Goal: Task Accomplishment & Management: Manage account settings

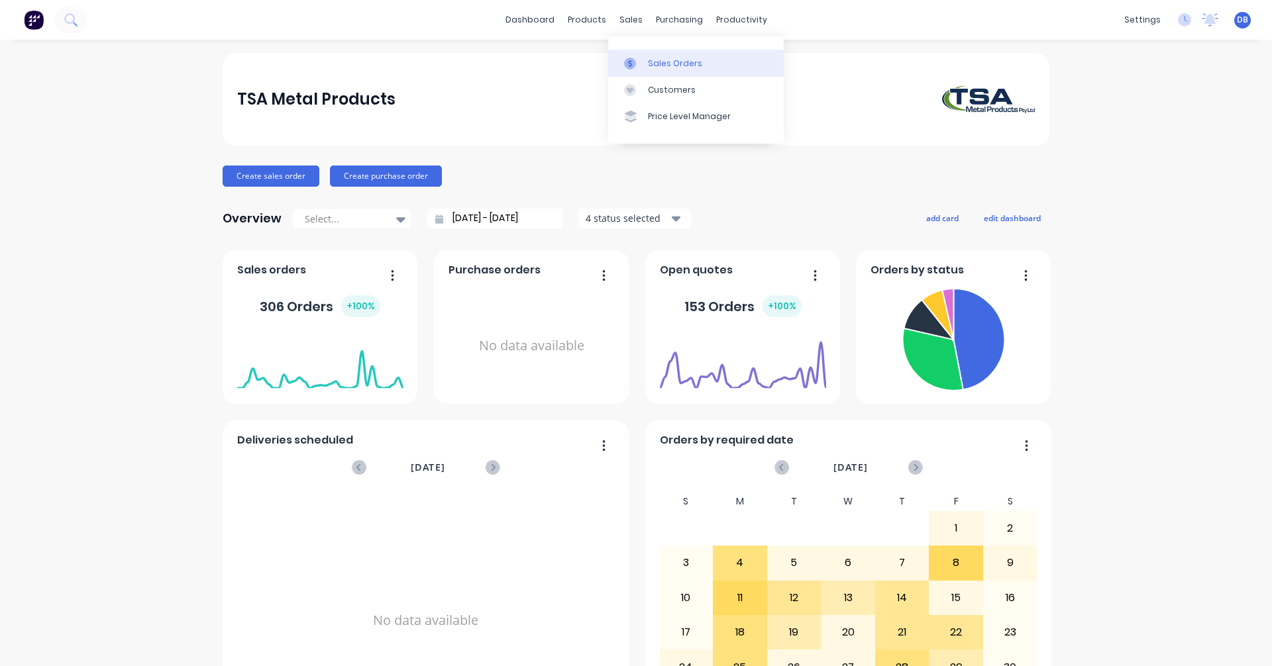
click at [644, 58] on link "Sales Orders" at bounding box center [696, 63] width 176 height 26
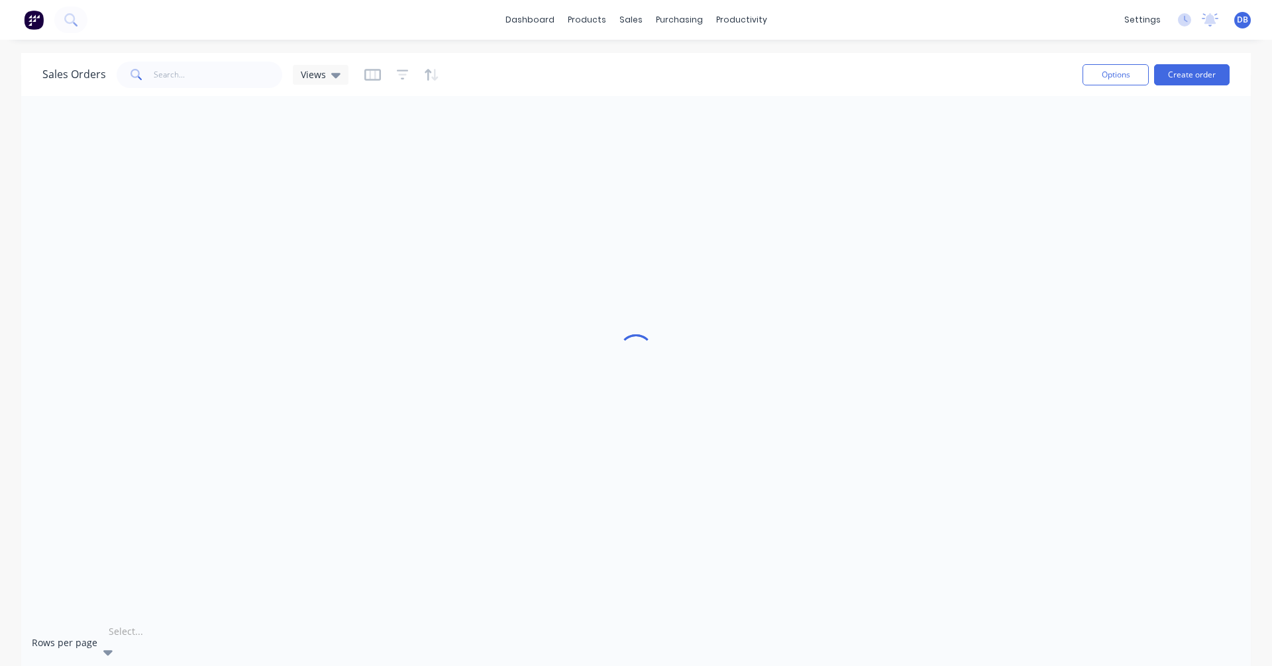
click at [123, 639] on div at bounding box center [202, 632] width 191 height 16
click at [205, 612] on div "Rows per page 5 results available. Use Up and Down to choose options, press Ent…" at bounding box center [635, 643] width 1229 height 66
click at [666, 61] on div "Sales Orders" at bounding box center [679, 64] width 54 height 12
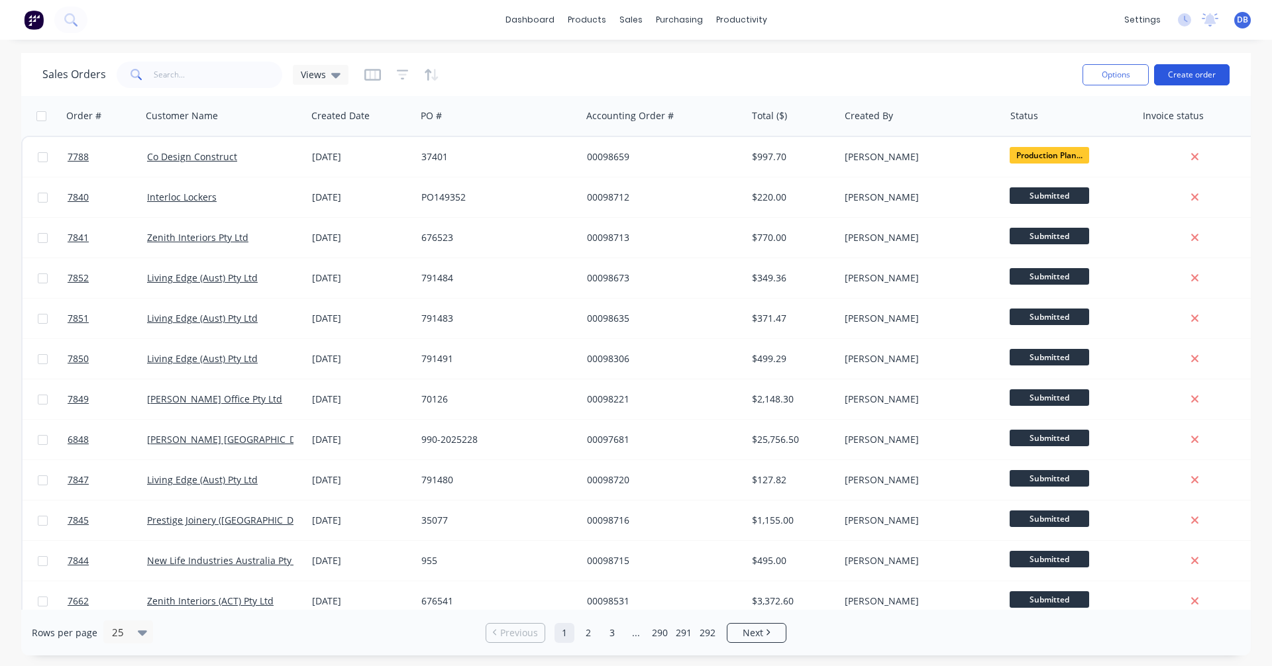
click at [1197, 75] on button "Create order" at bounding box center [1192, 74] width 76 height 21
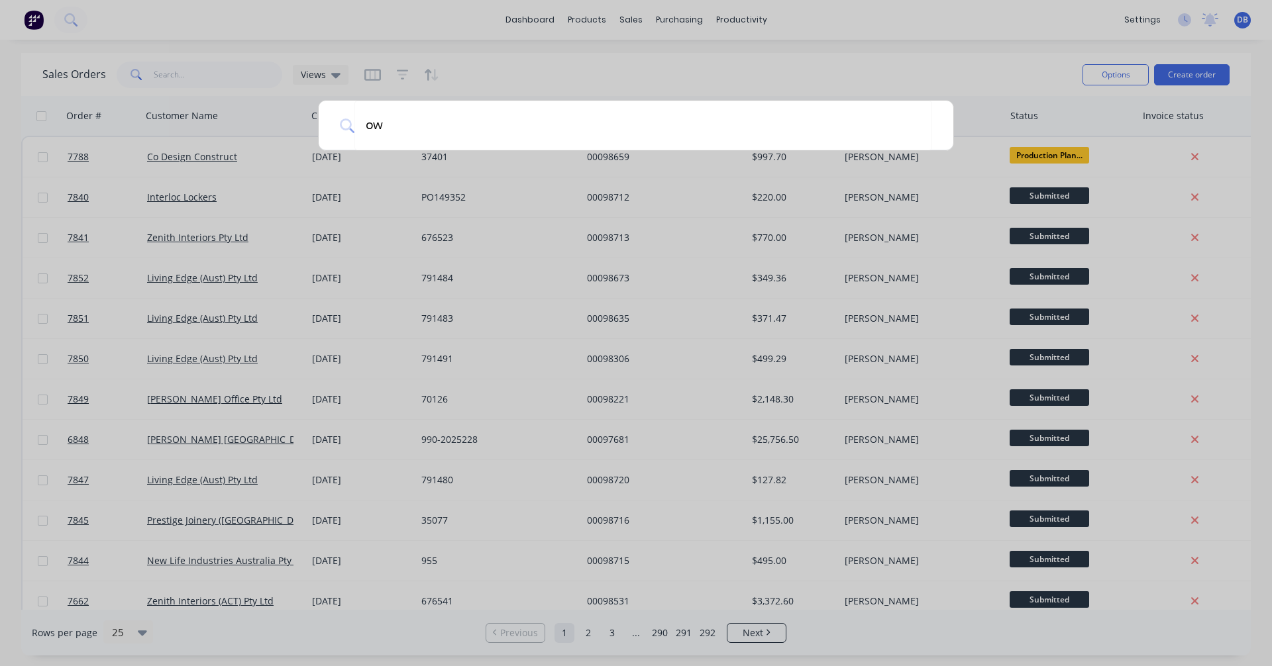
type input "own"
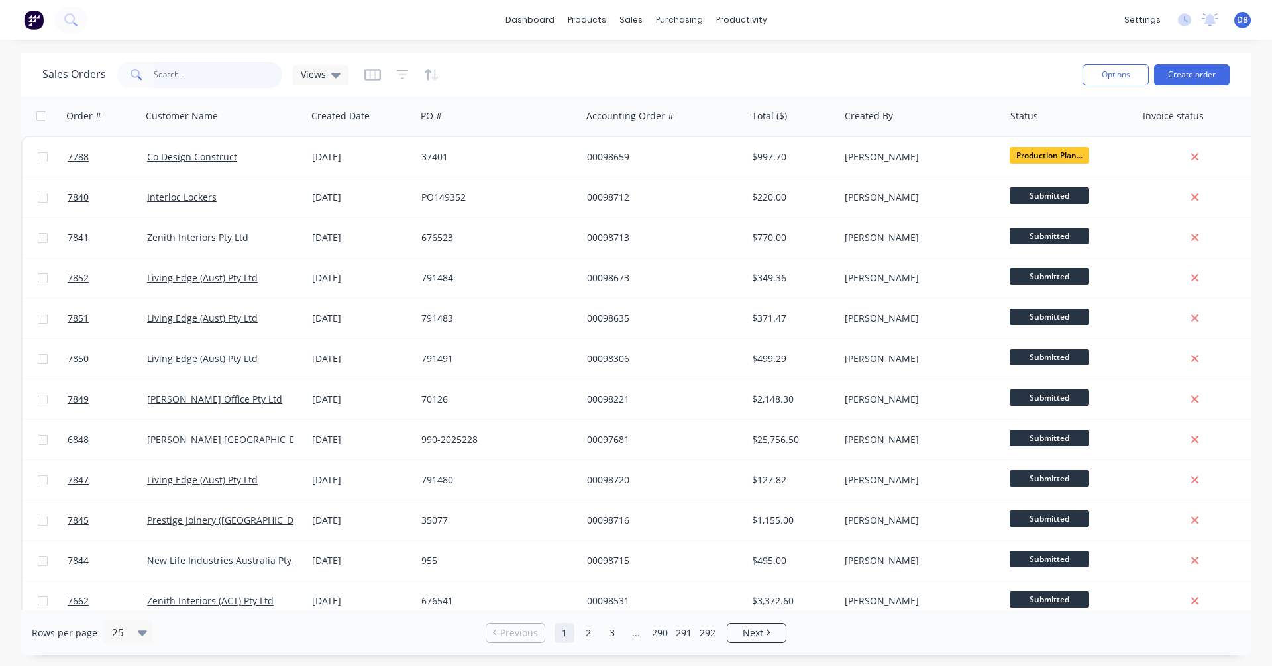
click at [218, 77] on input "text" at bounding box center [218, 75] width 129 height 26
type input "98674"
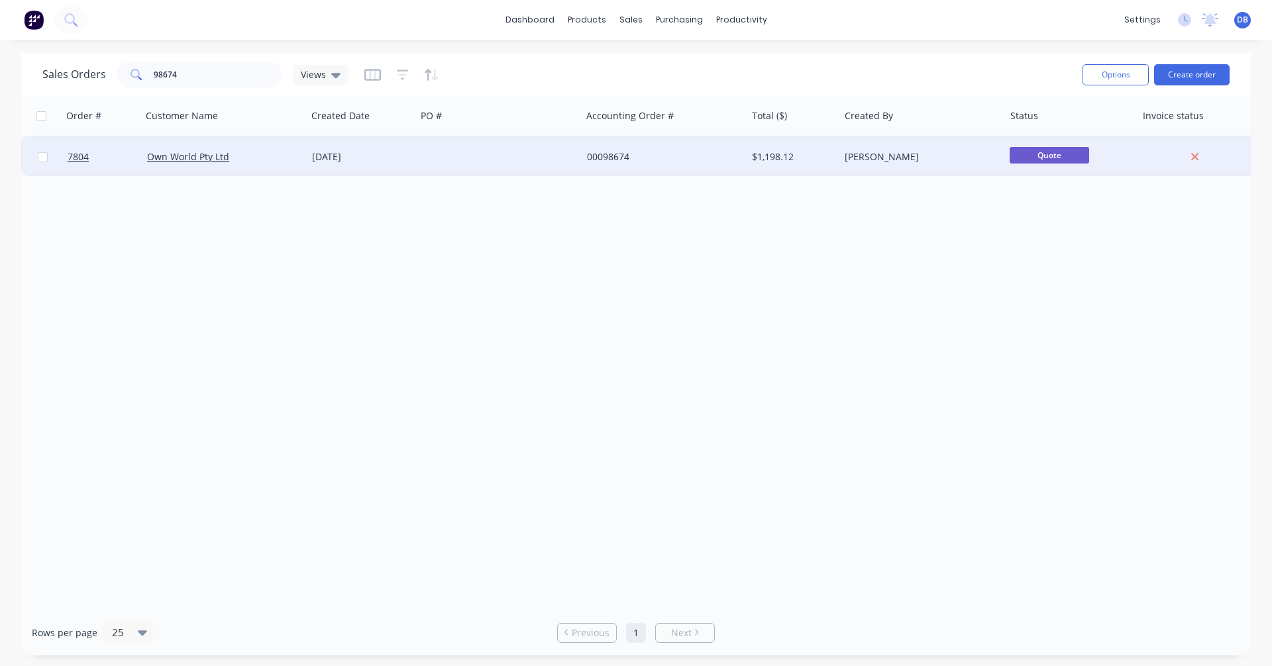
click at [358, 163] on div "[DATE]" at bounding box center [361, 156] width 99 height 13
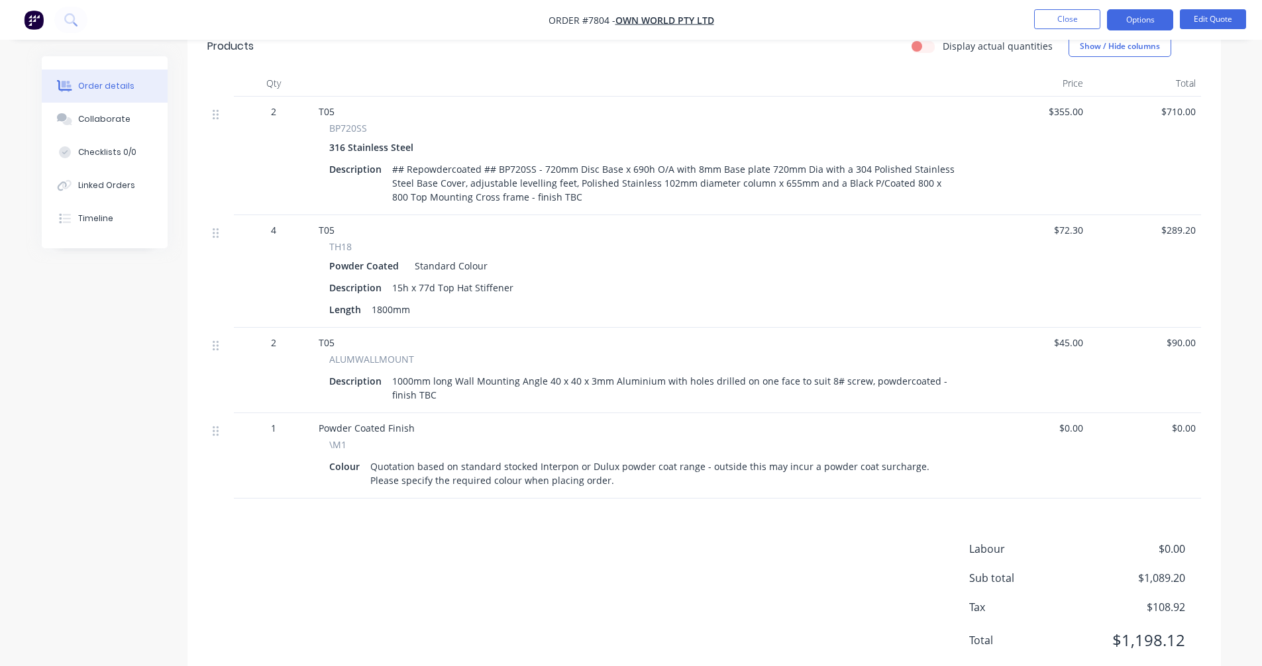
scroll to position [464, 0]
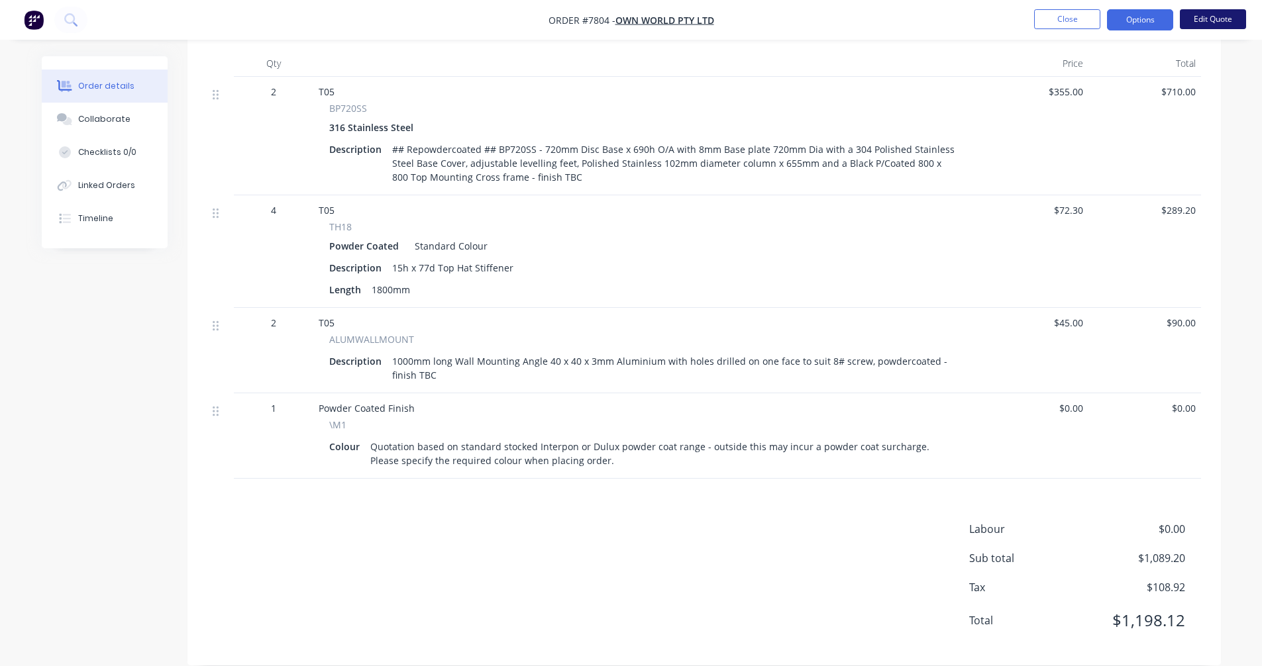
click at [1201, 26] on button "Edit Quote" at bounding box center [1213, 19] width 66 height 20
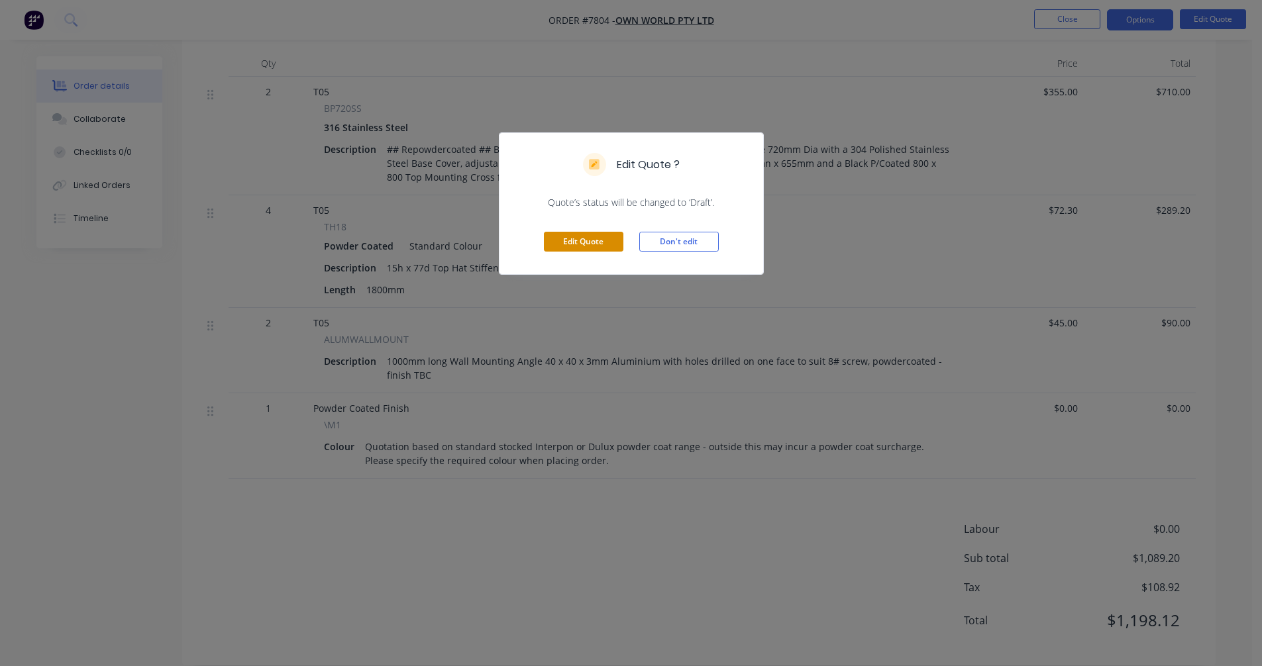
click at [590, 244] on button "Edit Quote" at bounding box center [583, 242] width 79 height 20
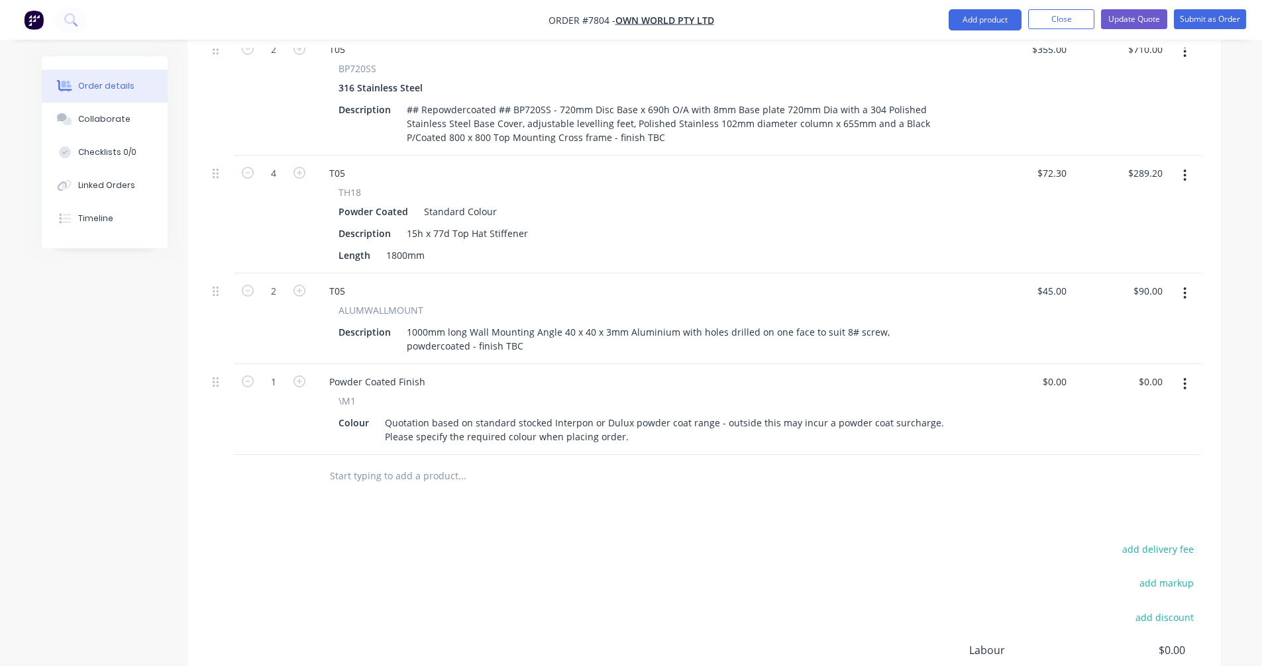
scroll to position [652, 0]
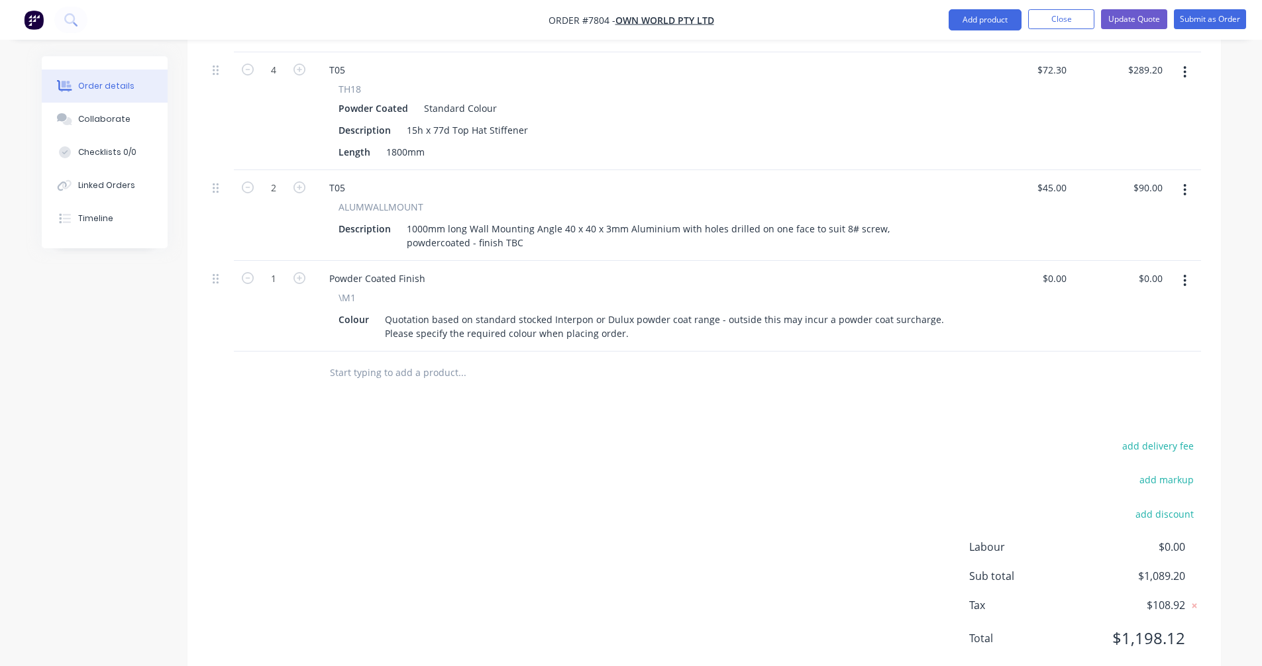
click at [372, 360] on input "text" at bounding box center [461, 373] width 265 height 26
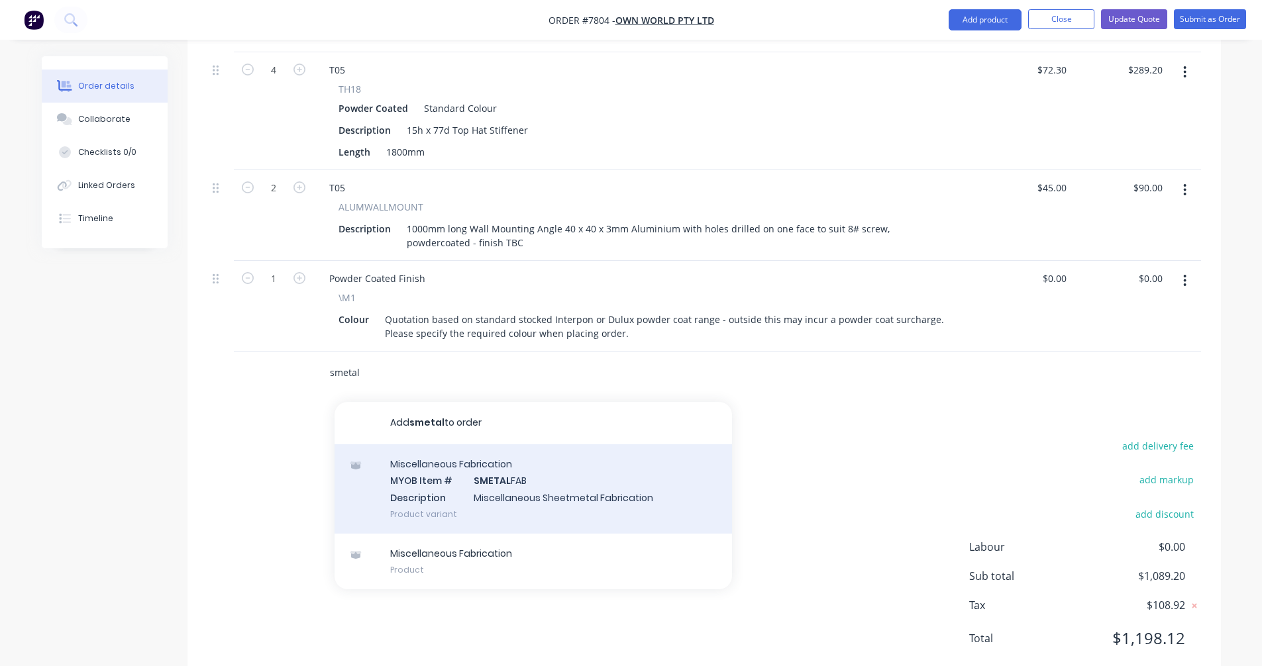
type input "smetal"
click at [499, 450] on div "Miscellaneous Fabrication MYOB Item # SMETAL FAB Description Miscellaneous Shee…" at bounding box center [532, 488] width 397 height 89
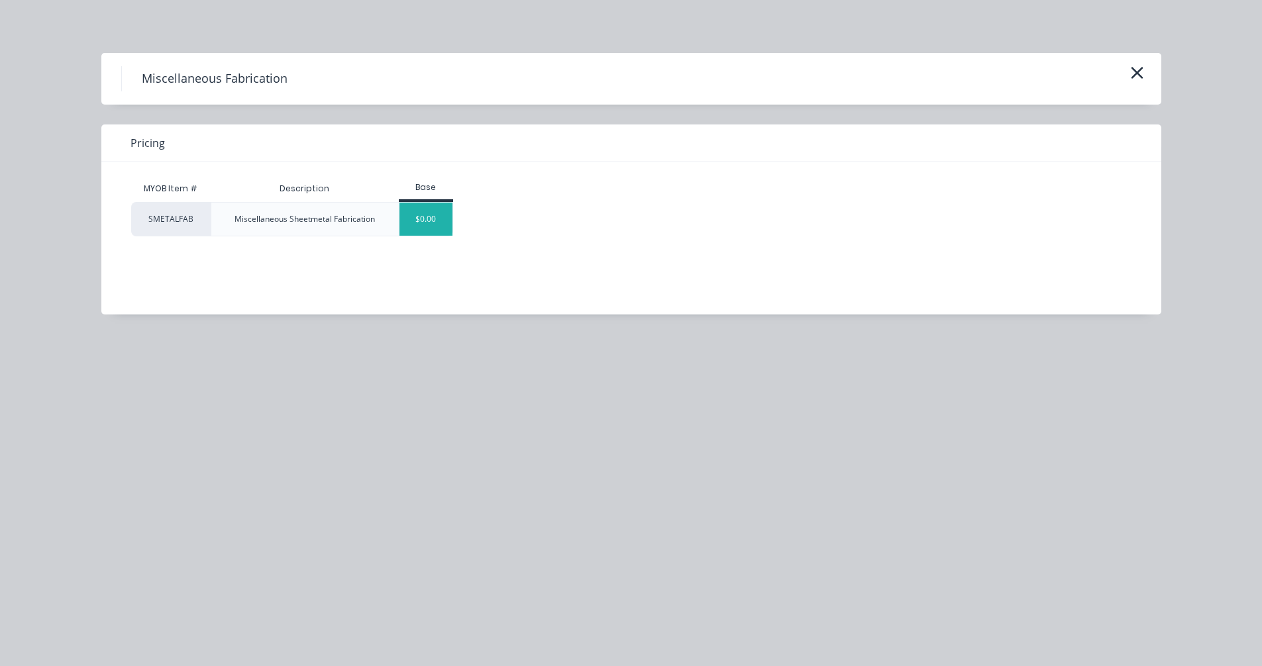
click at [432, 221] on div "$0.00" at bounding box center [426, 219] width 54 height 33
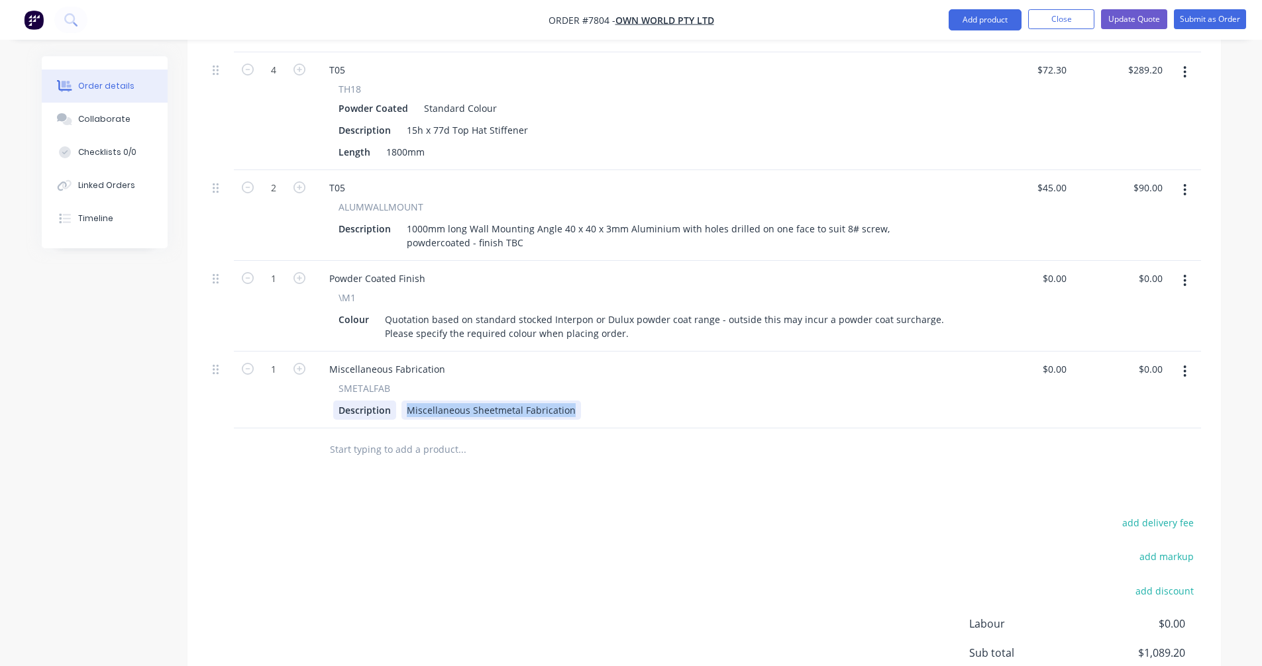
drag, startPoint x: 568, startPoint y: 374, endPoint x: 394, endPoint y: 371, distance: 174.2
click at [394, 401] on div "Description Miscellaneous Sheetmetal Fabrication" at bounding box center [641, 410] width 617 height 19
paste div
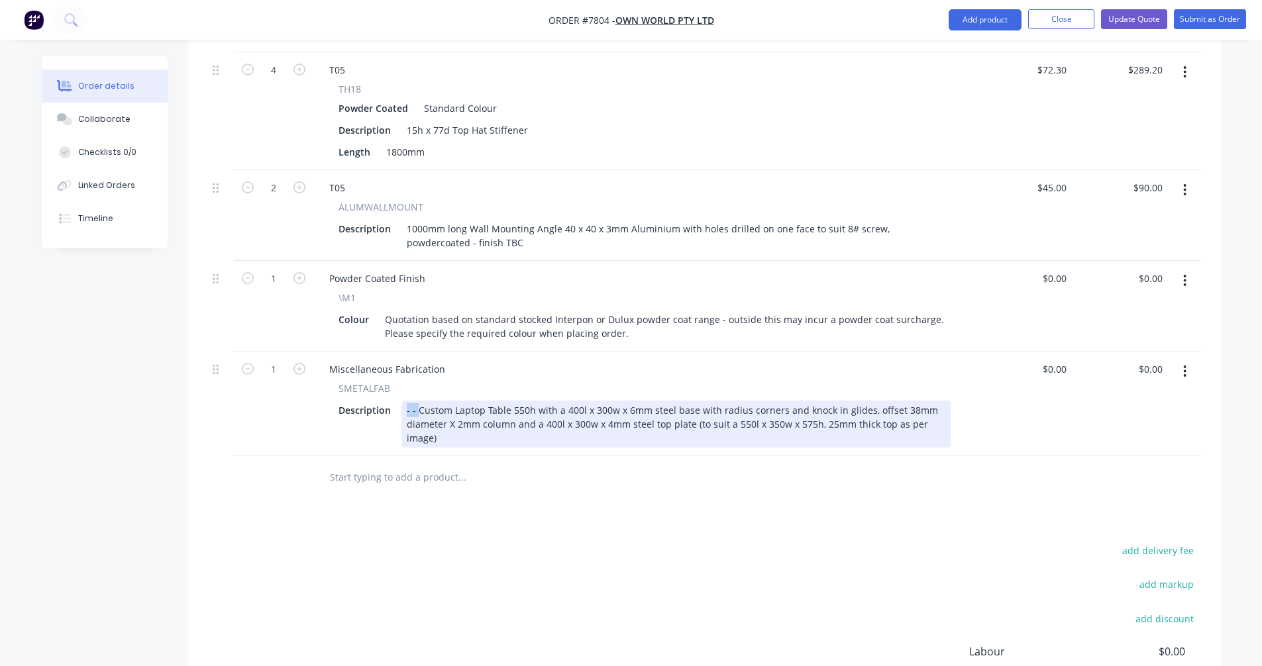
drag, startPoint x: 415, startPoint y: 370, endPoint x: 402, endPoint y: 369, distance: 13.3
click at [402, 401] on div "- - Custom Laptop Table 550h with a 400l x 300w x 6mm steel base with radius co…" at bounding box center [675, 424] width 549 height 47
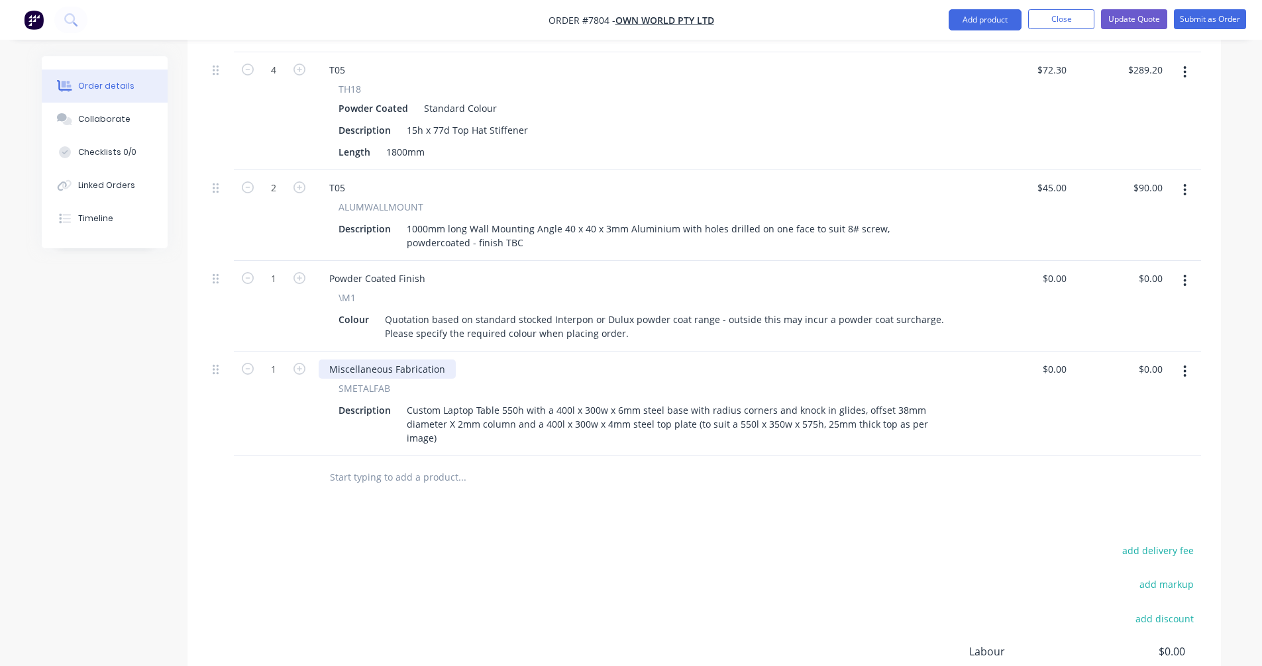
click at [444, 360] on div "Miscellaneous Fabrication" at bounding box center [387, 369] width 137 height 19
click at [301, 363] on icon "button" at bounding box center [299, 369] width 12 height 12
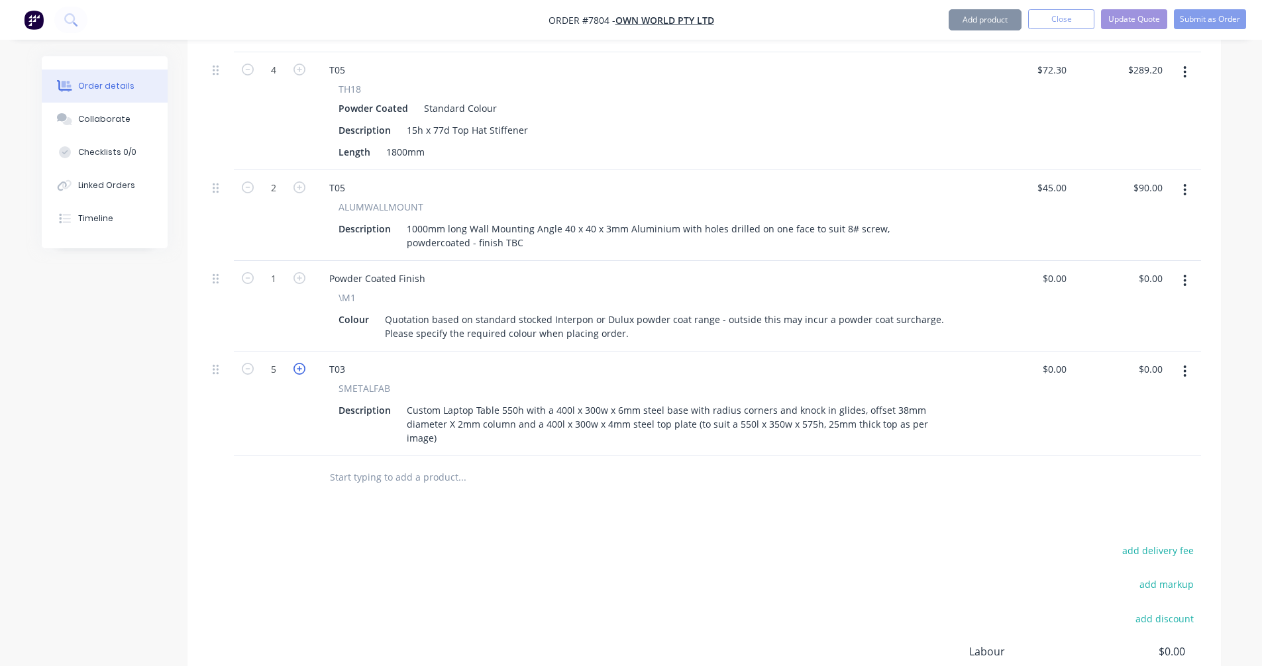
click at [301, 363] on icon "button" at bounding box center [299, 369] width 12 height 12
type input "9"
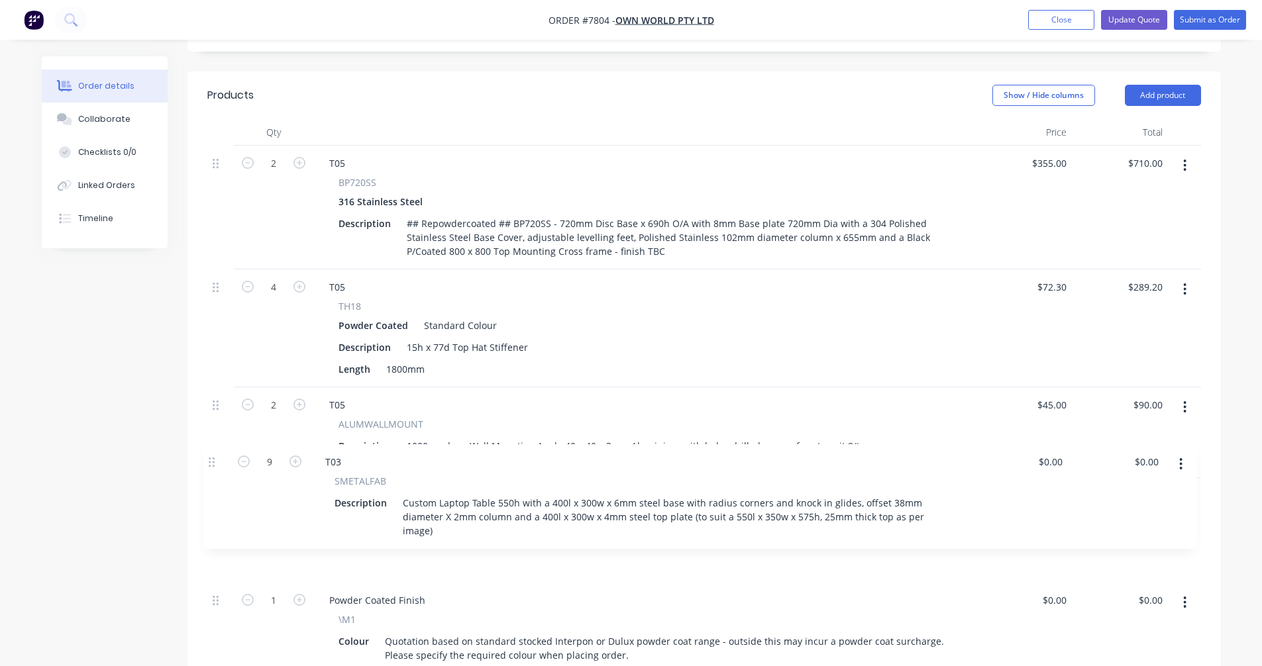
scroll to position [438, 0]
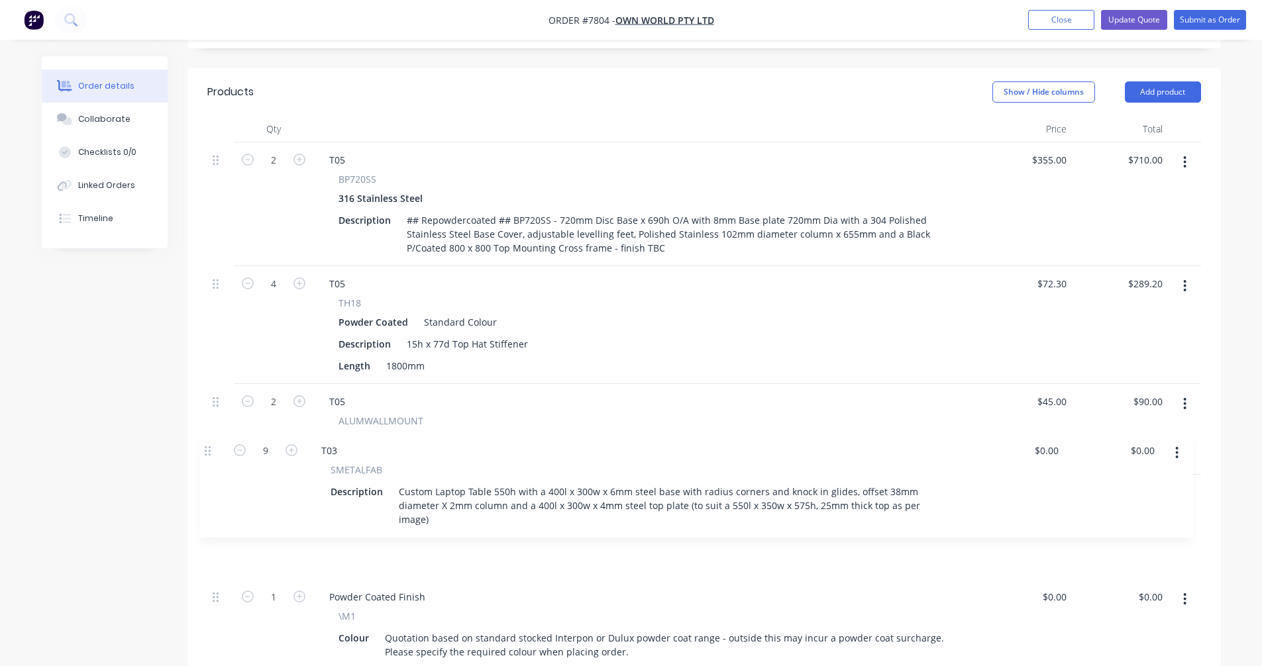
drag, startPoint x: 215, startPoint y: 335, endPoint x: 207, endPoint y: 450, distance: 114.9
click at [207, 450] on div "2 T05 BP720SS 316 Stainless Steel Description ## Repowdercoated ## BP720SS - 72…" at bounding box center [703, 406] width 993 height 528
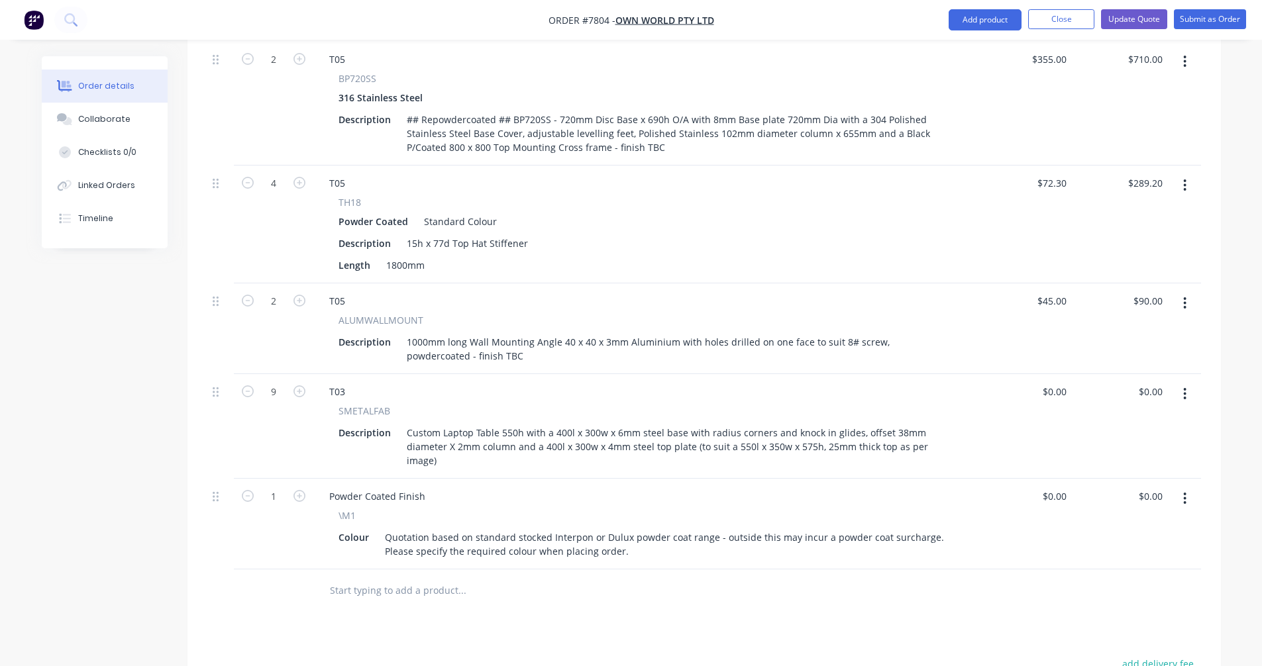
scroll to position [570, 0]
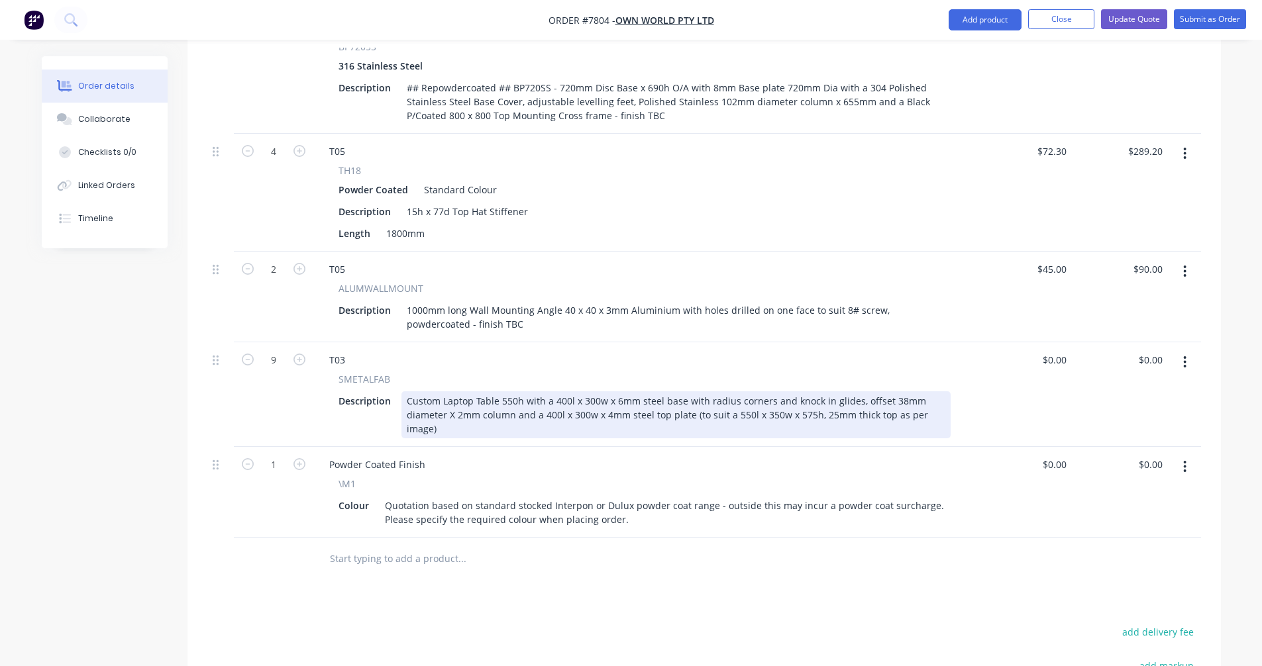
click at [514, 391] on div "Custom Laptop Table 550h with a 400l x 300w x 6mm steel base with radius corner…" at bounding box center [675, 414] width 549 height 47
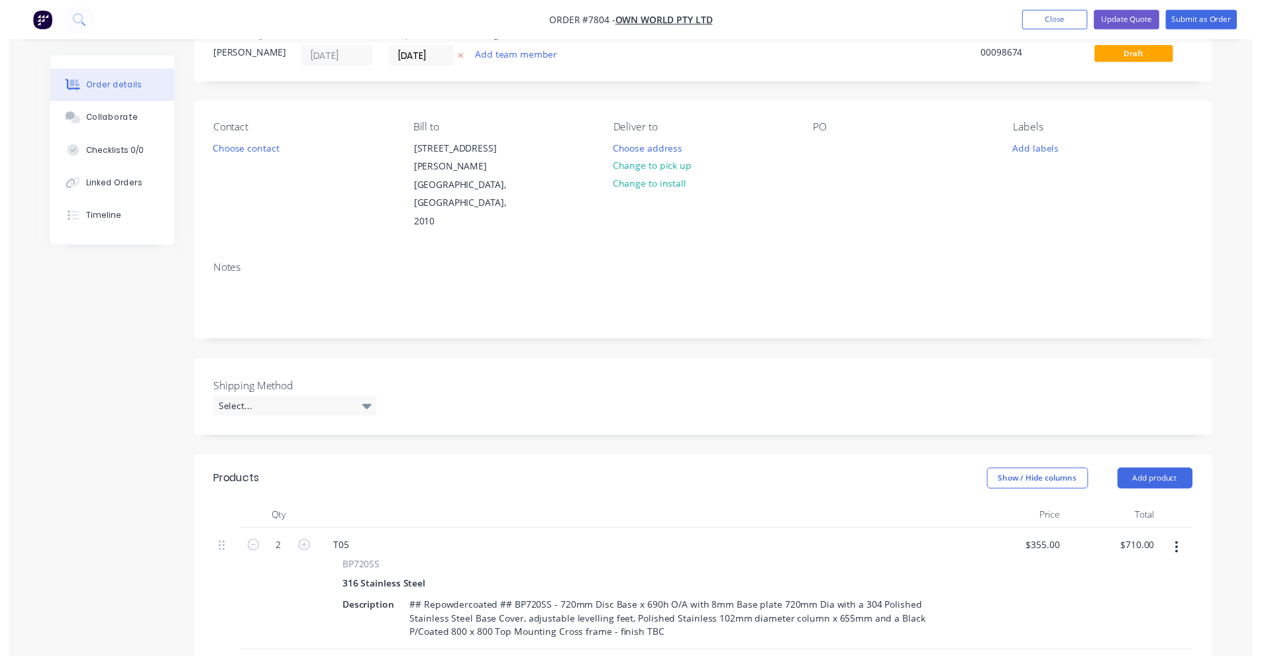
scroll to position [0, 0]
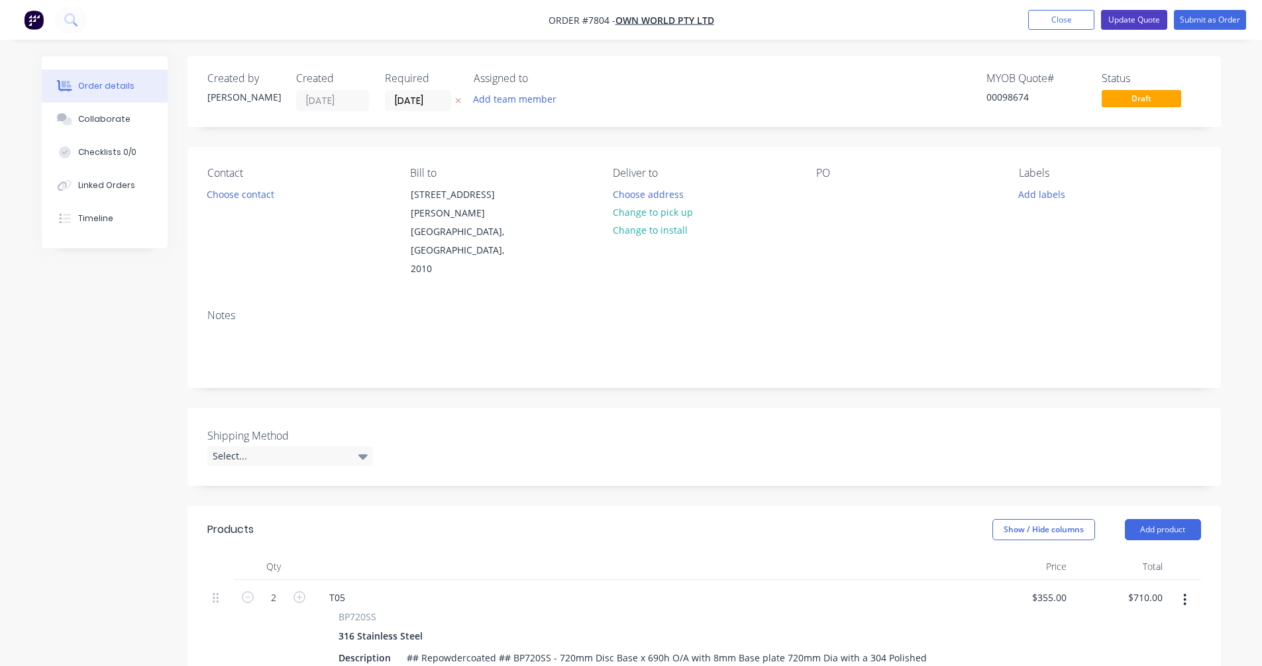
click at [1125, 19] on button "Update Quote" at bounding box center [1134, 20] width 66 height 20
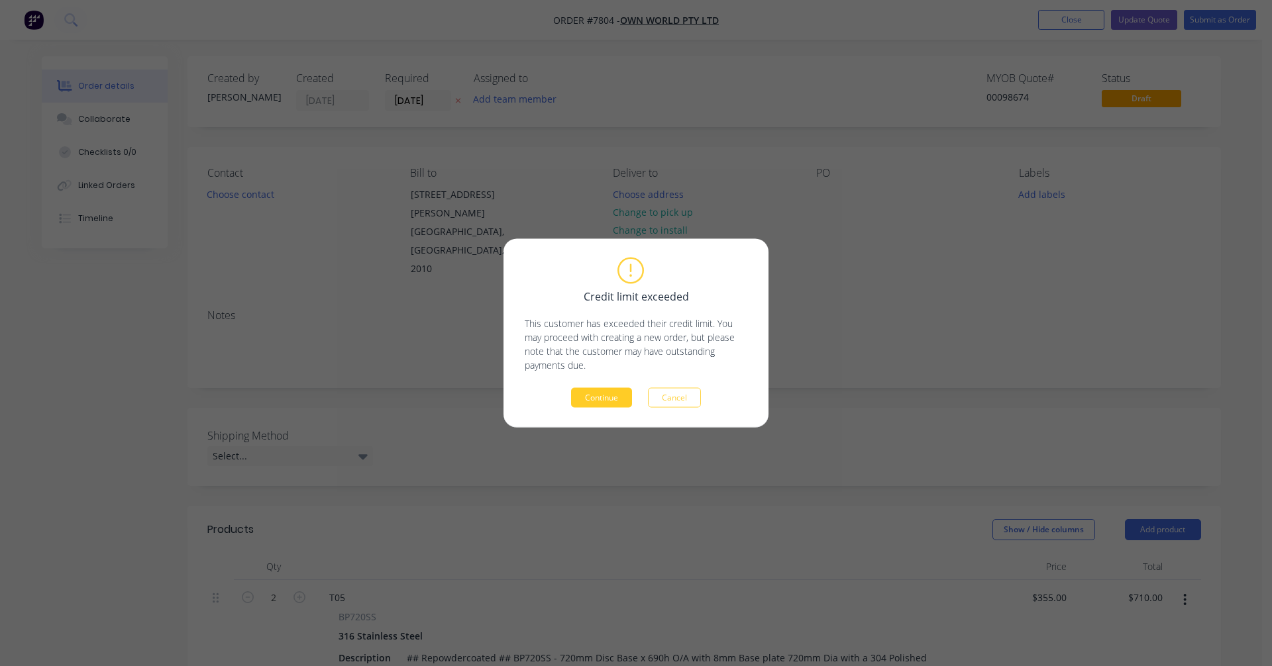
click at [601, 397] on button "Continue" at bounding box center [601, 398] width 61 height 20
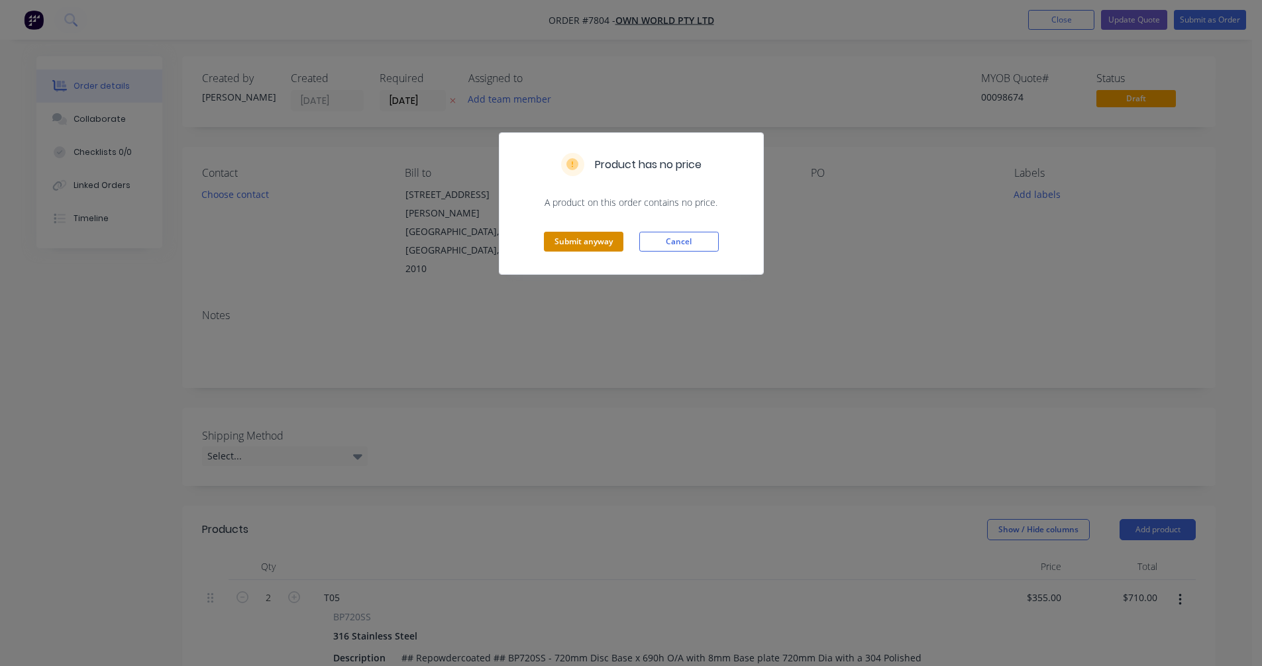
click at [581, 236] on button "Submit anyway" at bounding box center [583, 242] width 79 height 20
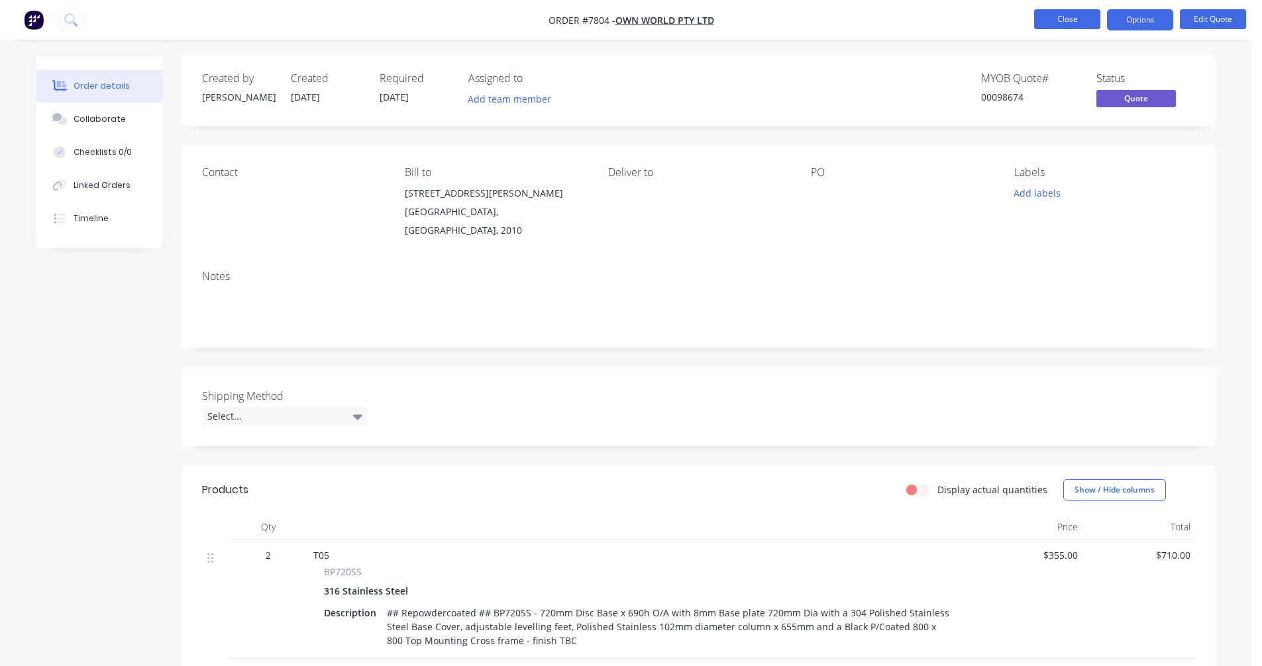
click at [1058, 18] on button "Close" at bounding box center [1067, 19] width 66 height 20
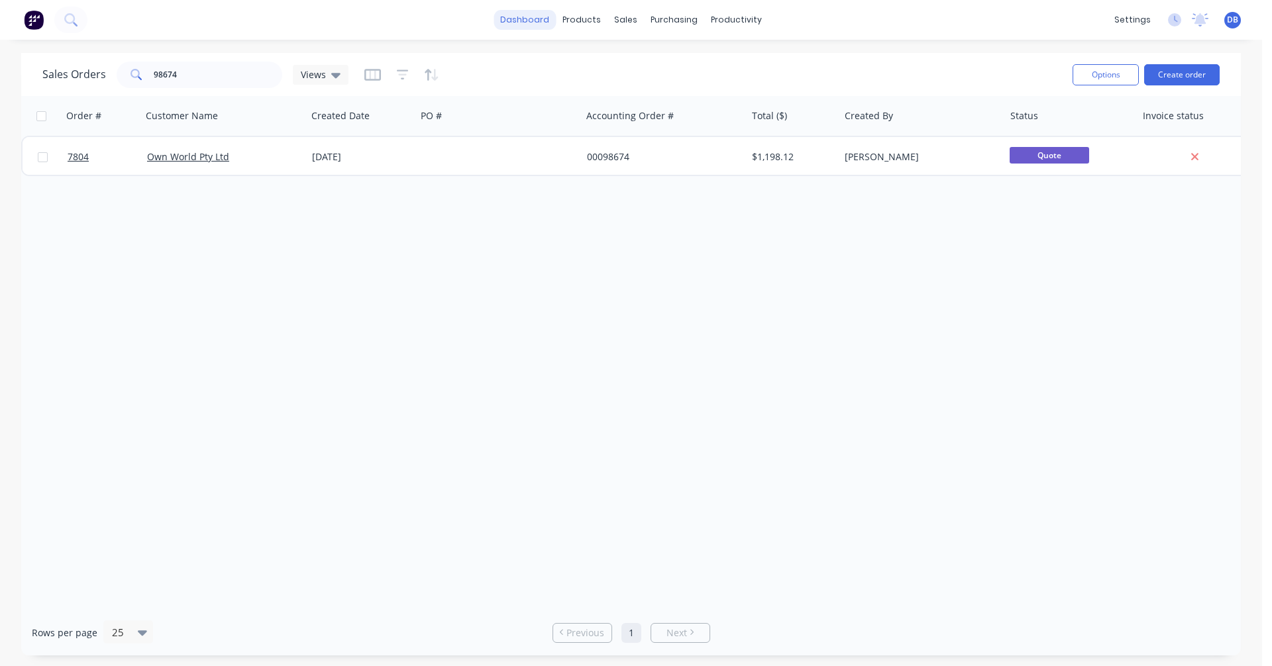
click at [538, 20] on link "dashboard" at bounding box center [524, 20] width 62 height 20
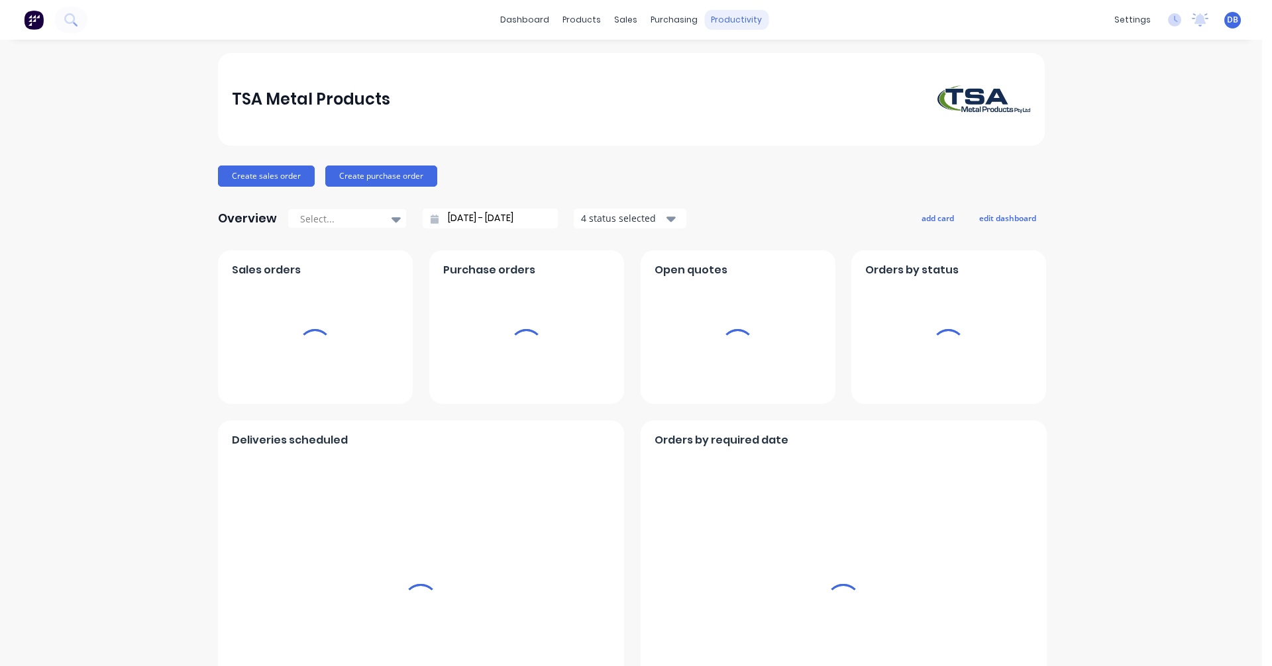
click at [721, 17] on div "productivity" at bounding box center [736, 20] width 64 height 20
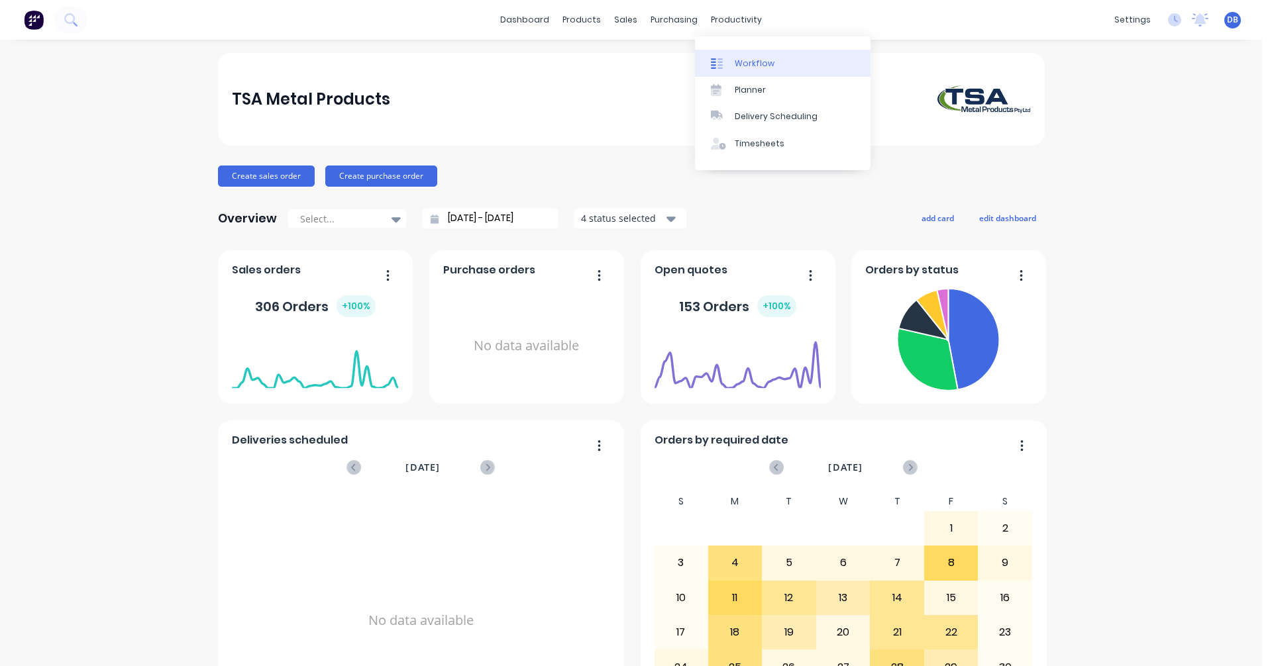
click at [744, 60] on div "Workflow" at bounding box center [754, 64] width 40 height 12
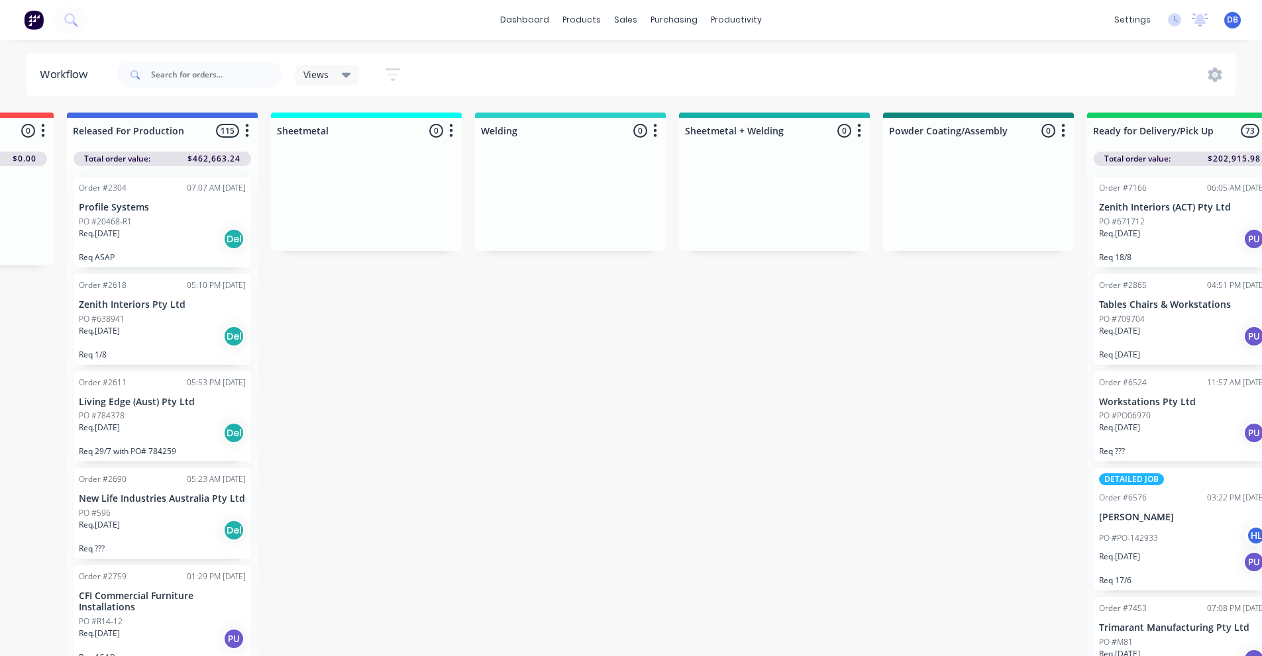
scroll to position [0, 979]
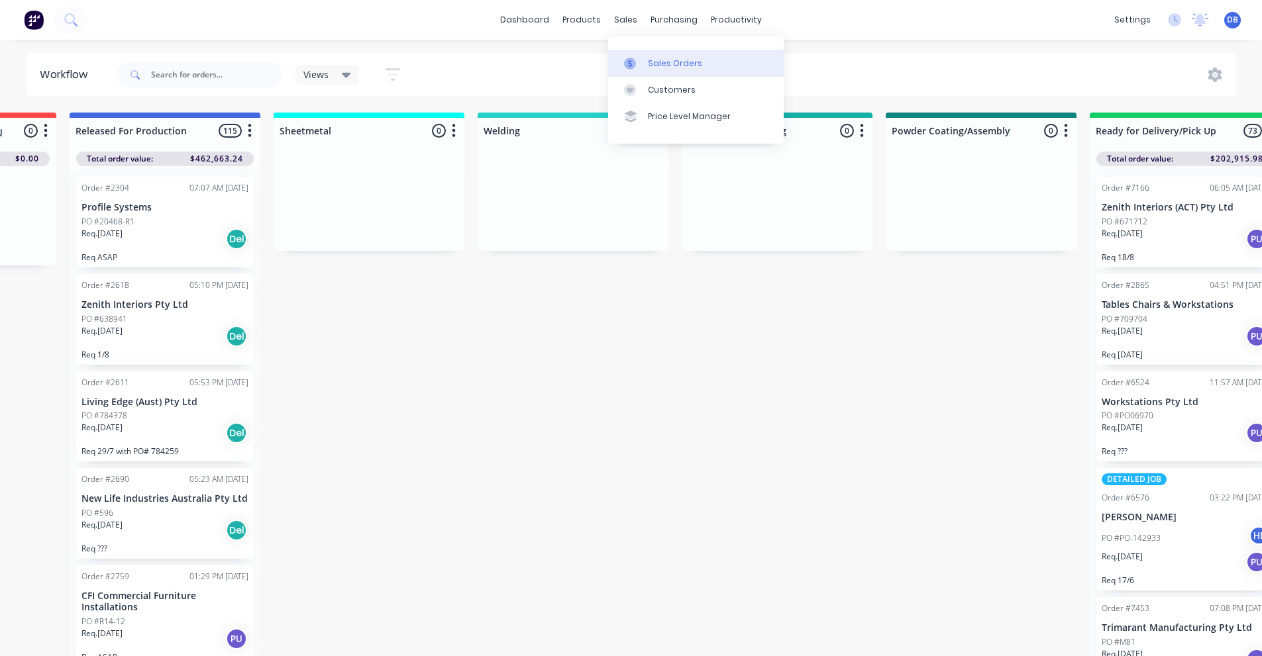
click at [657, 58] on div "Sales Orders" at bounding box center [675, 64] width 54 height 12
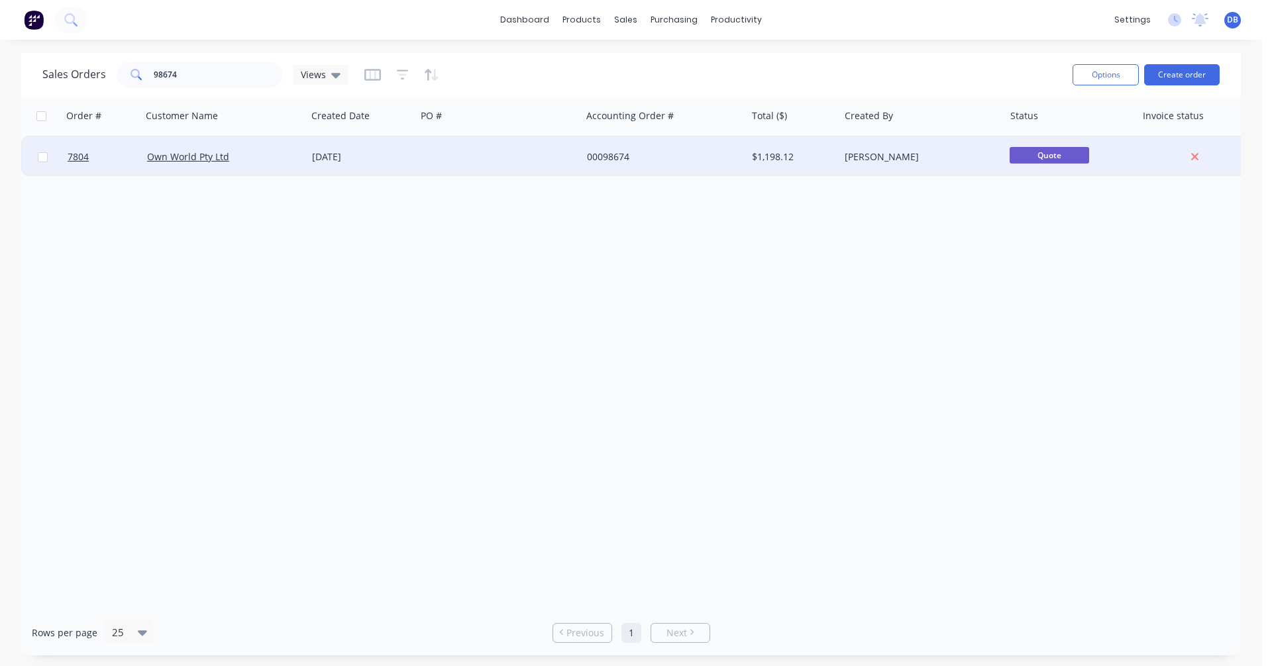
click at [600, 156] on div "00098674" at bounding box center [660, 156] width 147 height 13
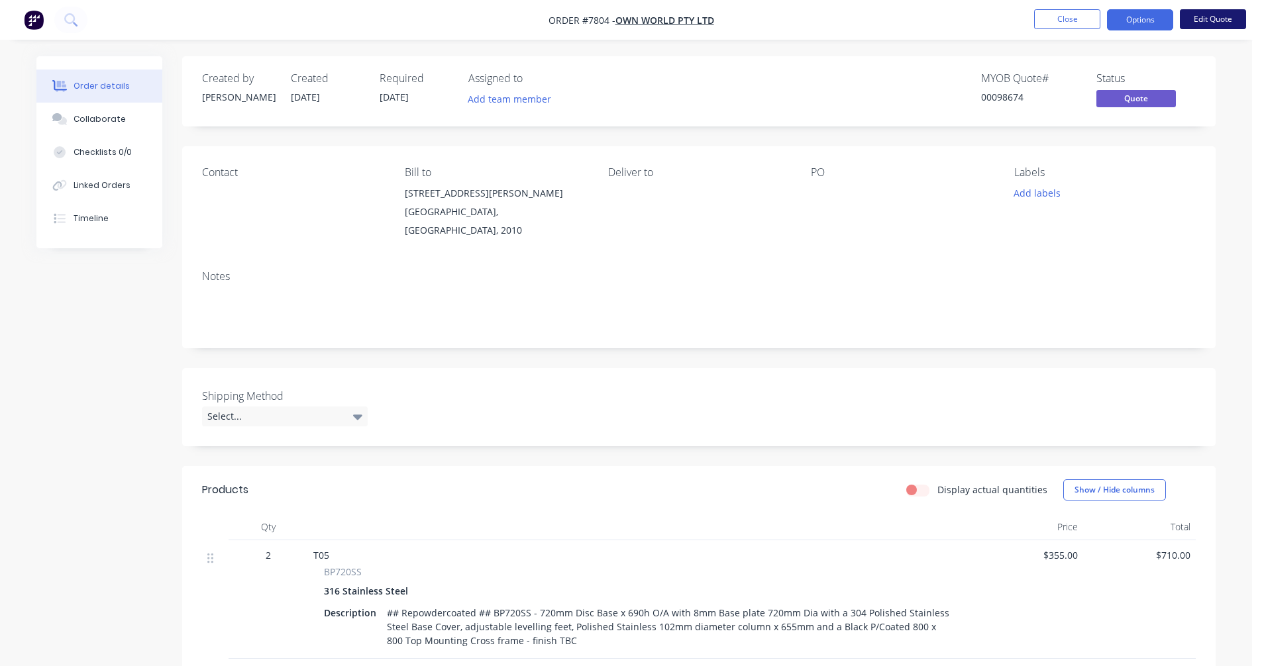
click at [1210, 19] on button "Edit Quote" at bounding box center [1213, 19] width 66 height 20
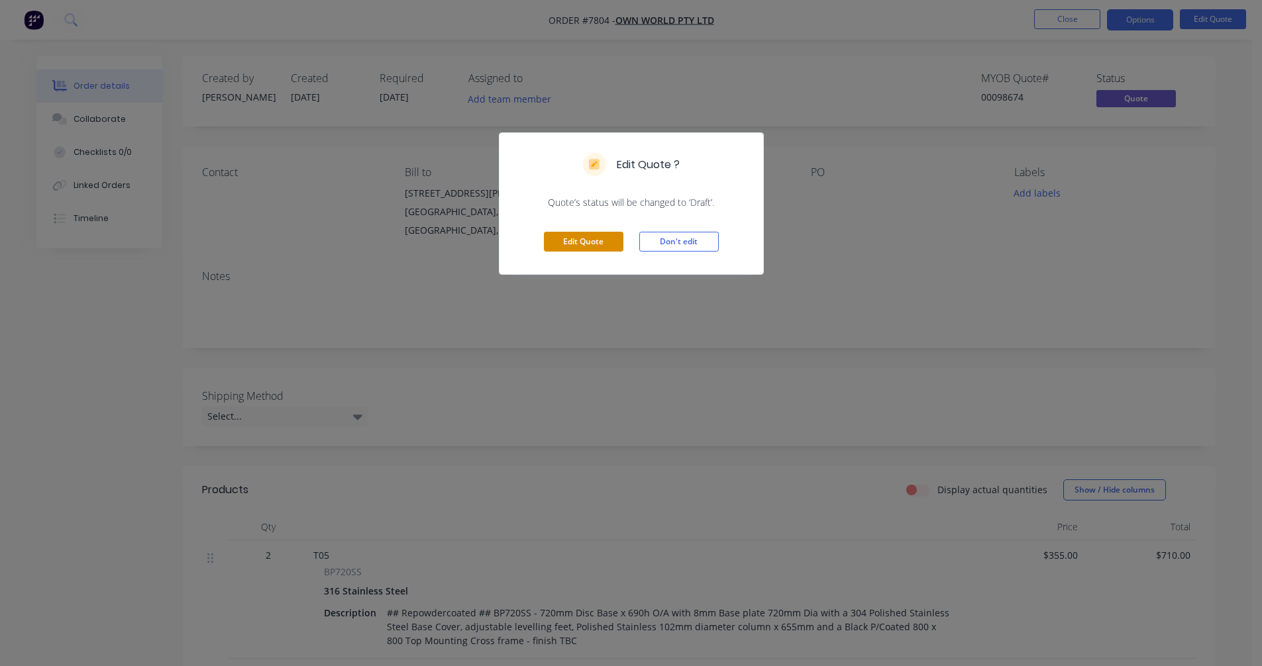
click at [586, 247] on button "Edit Quote" at bounding box center [583, 242] width 79 height 20
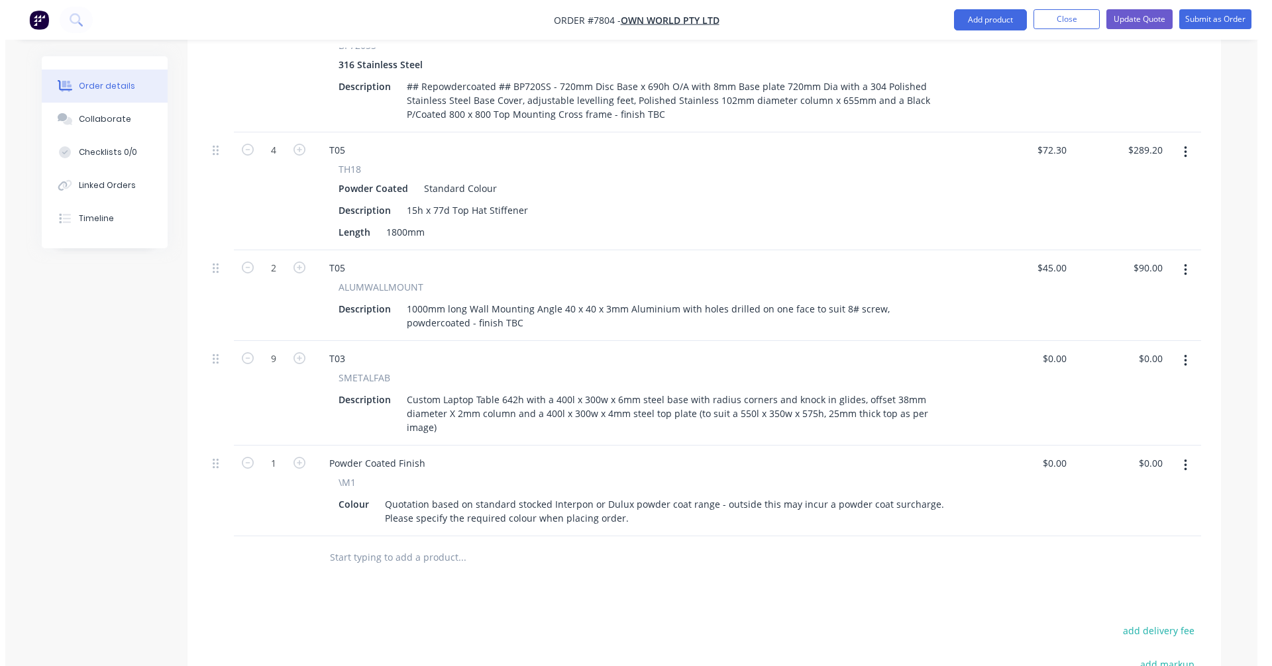
scroll to position [596, 0]
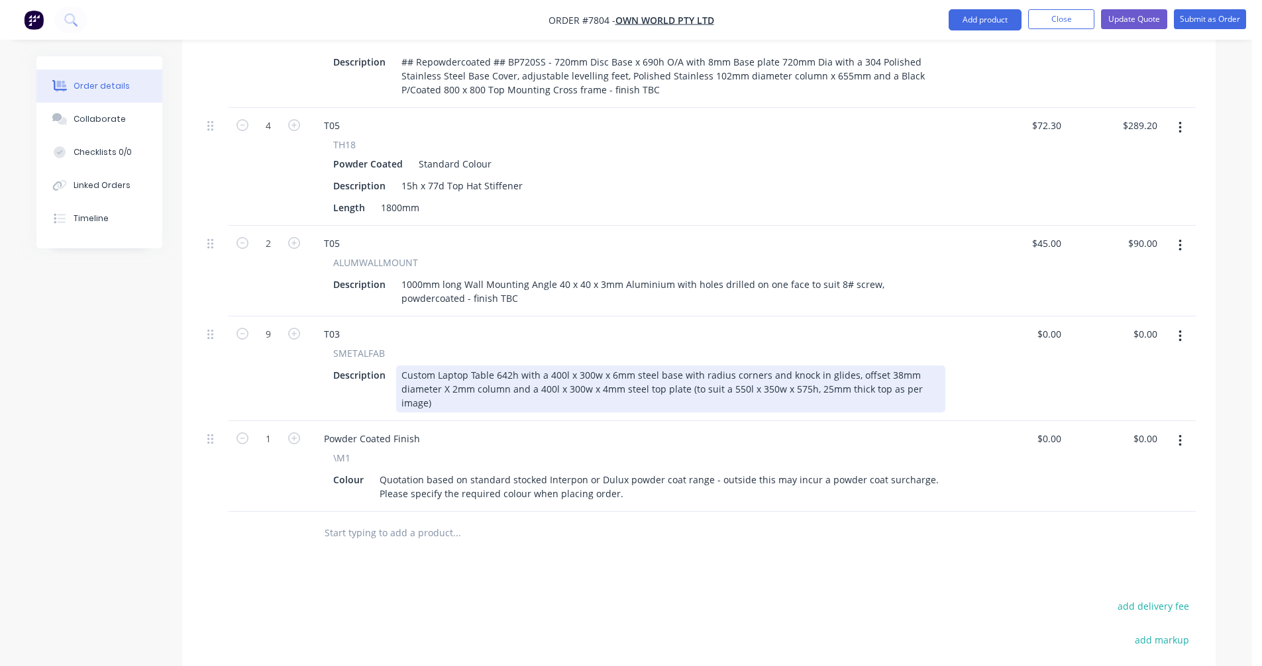
click at [559, 366] on div "Custom Laptop Table 642h with a 400l x 300w x 6mm steel base with radius corner…" at bounding box center [670, 389] width 549 height 47
click at [736, 366] on div "Custom Laptop Table 642h with a 420l x 280w x 8mm steel base with radius corner…" at bounding box center [670, 389] width 549 height 47
click at [546, 366] on div "Custom Laptop Table 642h with a 420l x 280w x 8mm steel base with radius corner…" at bounding box center [670, 389] width 549 height 47
click at [611, 366] on div "Custom Laptop Table 642h with a 420l x 280w x 8mm steel base with radius corner…" at bounding box center [670, 389] width 549 height 47
click at [586, 366] on div "Custom Laptop Table 642h with a 420l x 280w x 6mm steel base with radius corner…" at bounding box center [670, 389] width 549 height 47
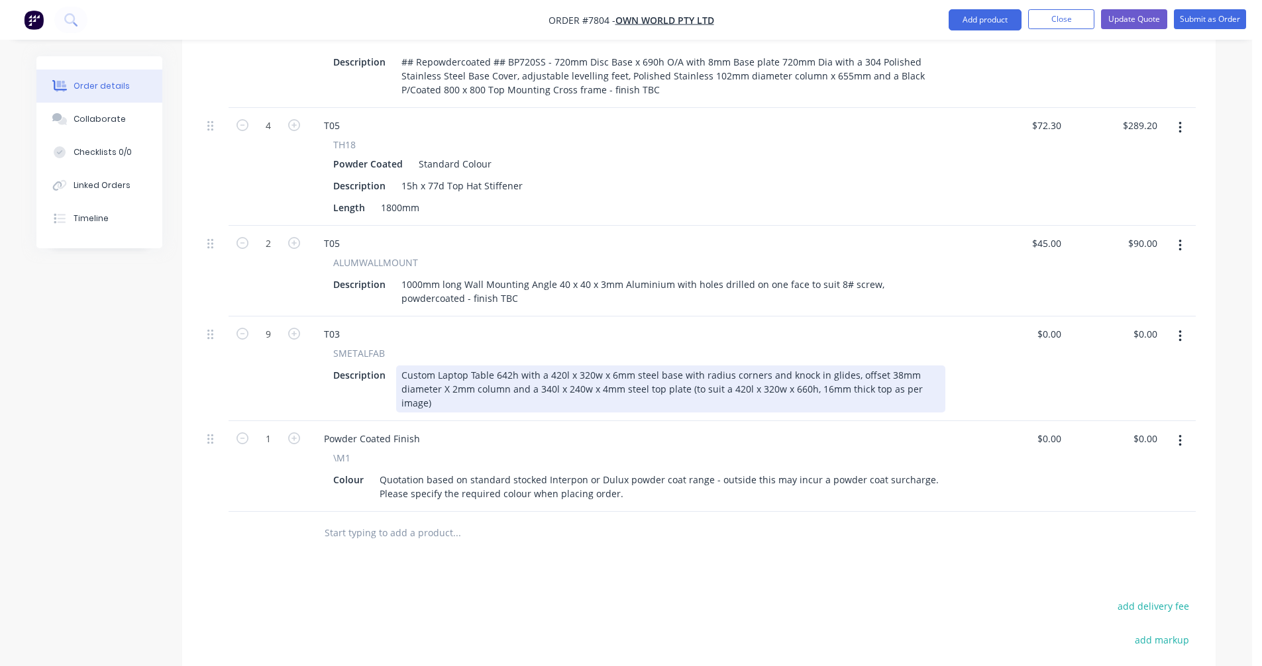
click at [814, 366] on div "Custom Laptop Table 642h with a 420l x 320w x 6mm steel base with radius corner…" at bounding box center [670, 389] width 549 height 47
type input "$203.50"
type input "$1,831.50"
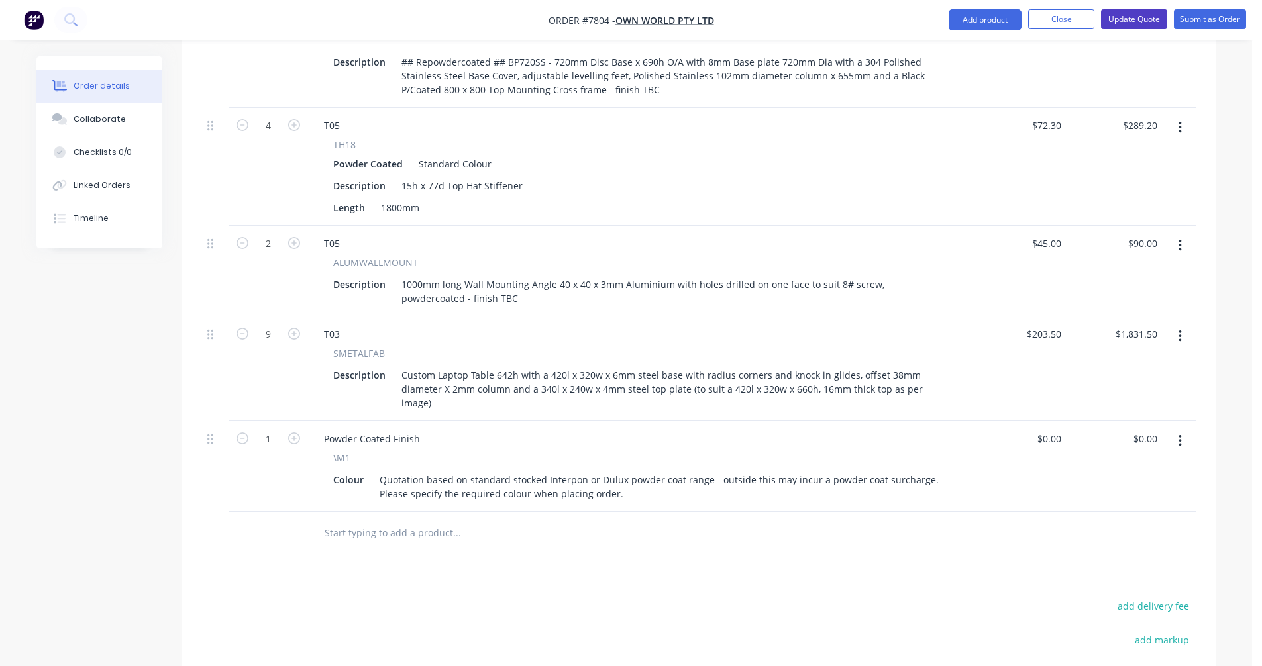
click at [1129, 22] on button "Update Quote" at bounding box center [1134, 19] width 66 height 20
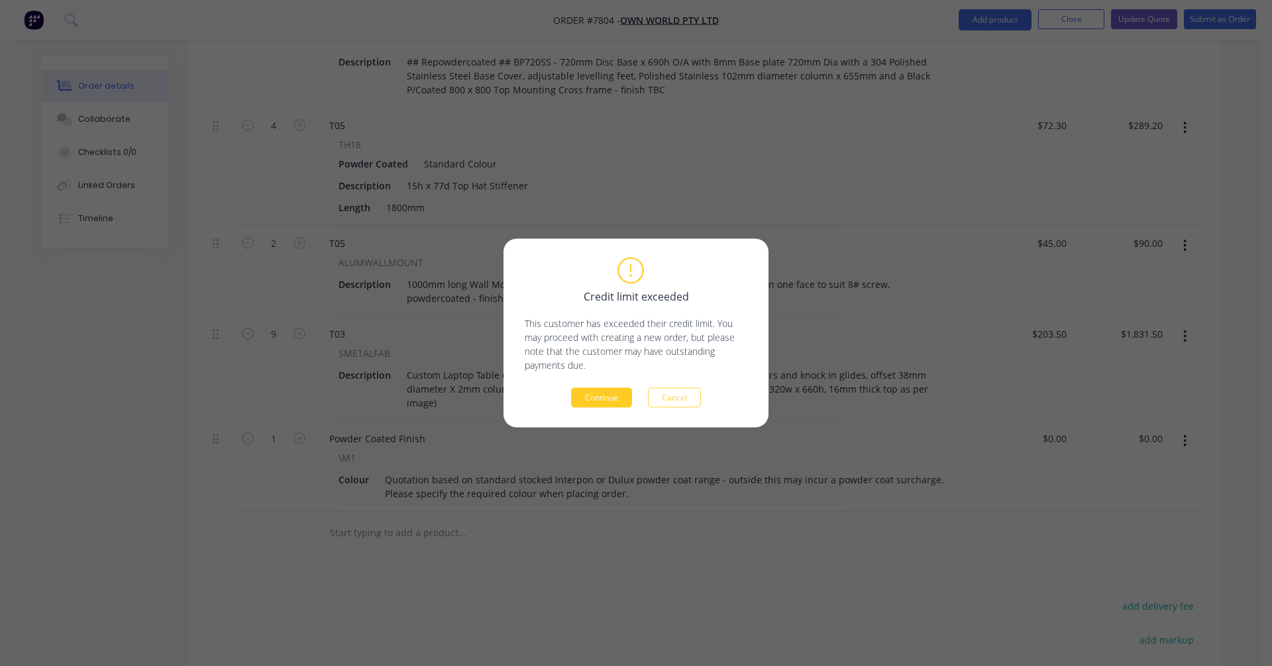
click at [605, 398] on button "Continue" at bounding box center [601, 398] width 61 height 20
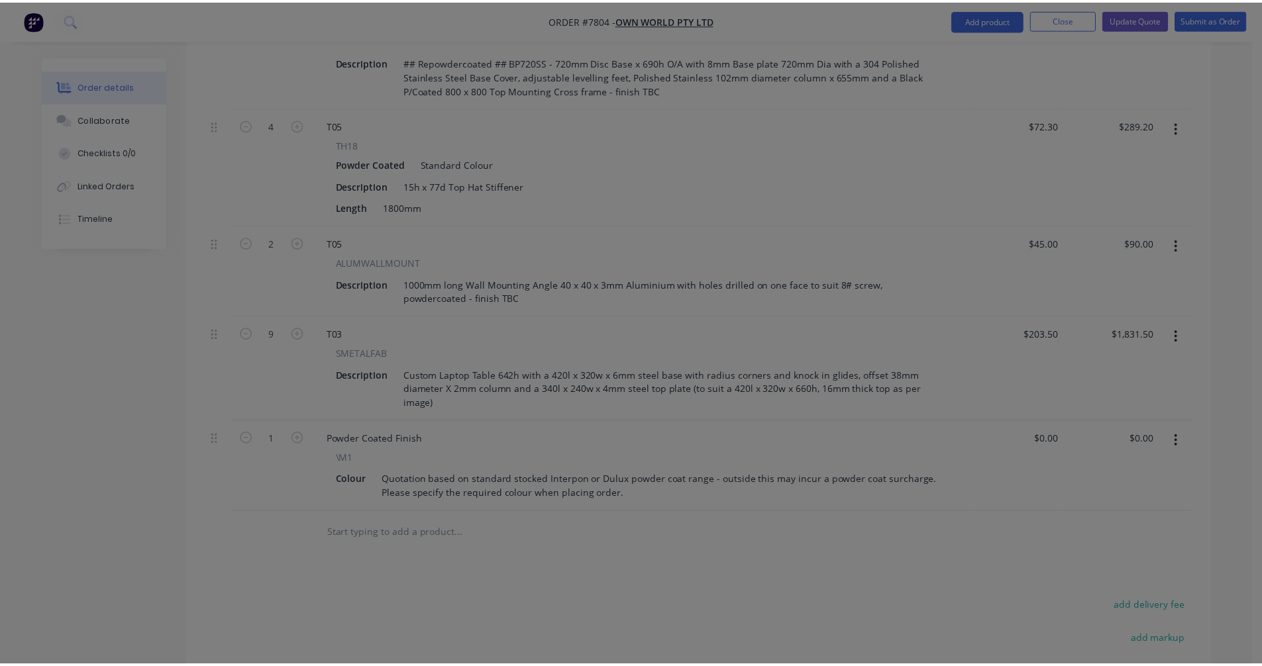
scroll to position [571, 0]
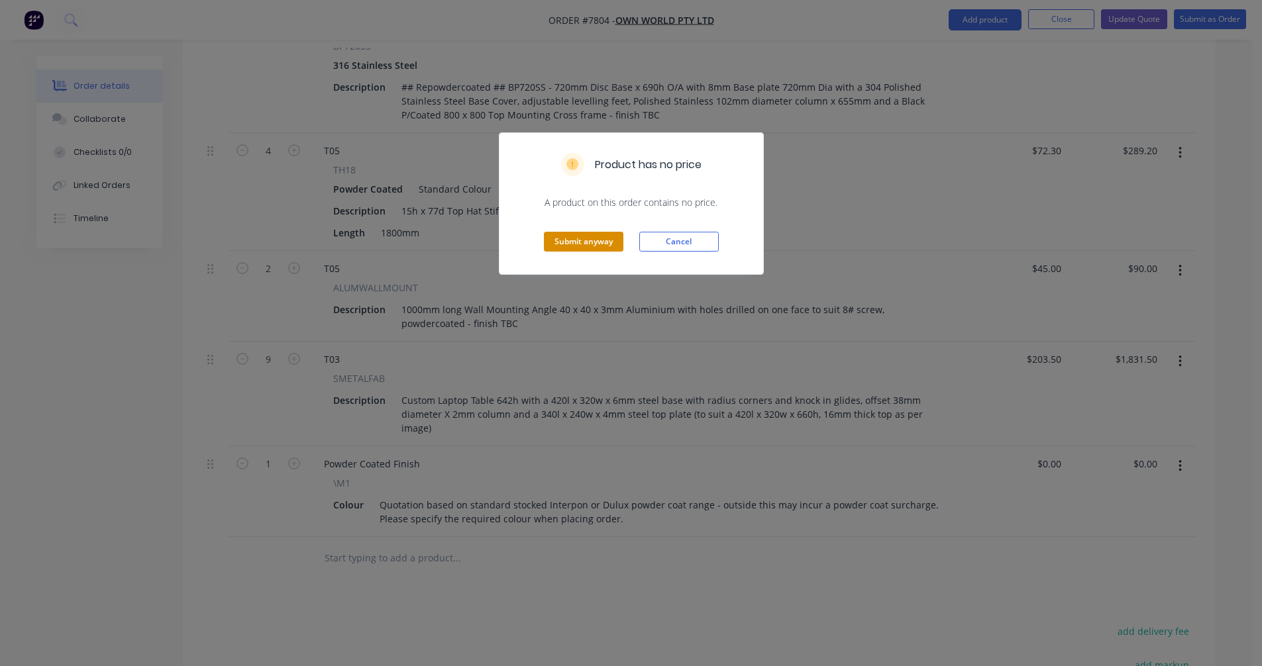
click at [585, 241] on button "Submit anyway" at bounding box center [583, 242] width 79 height 20
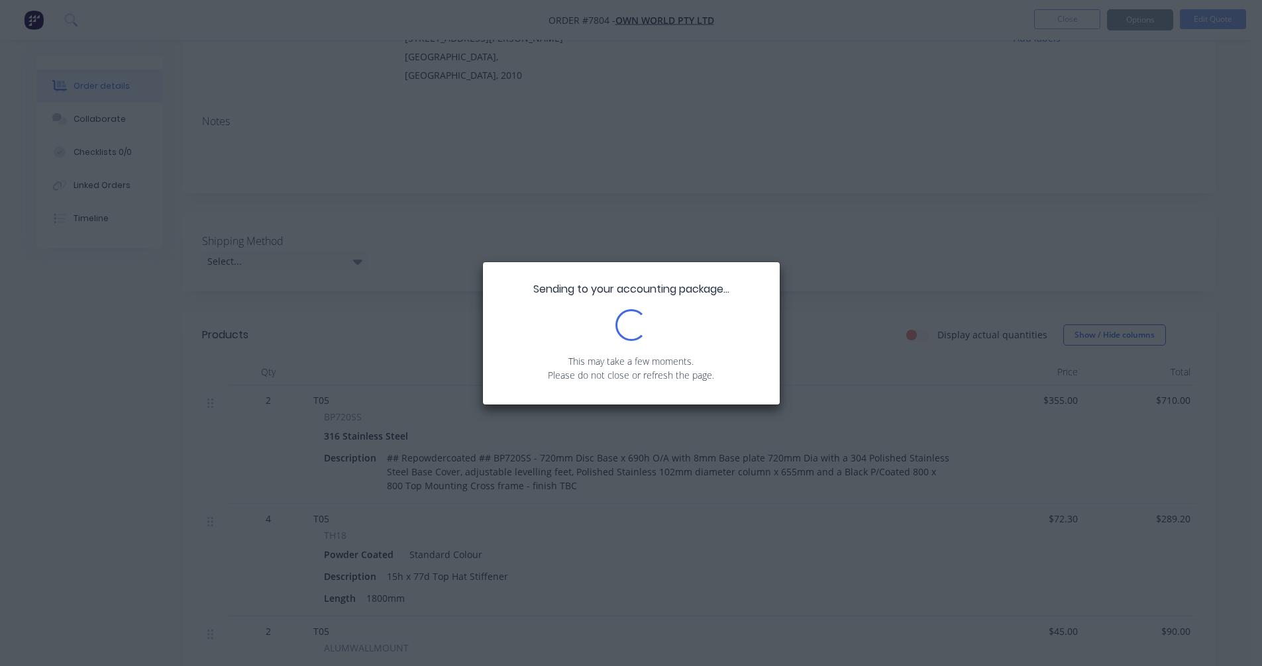
scroll to position [0, 0]
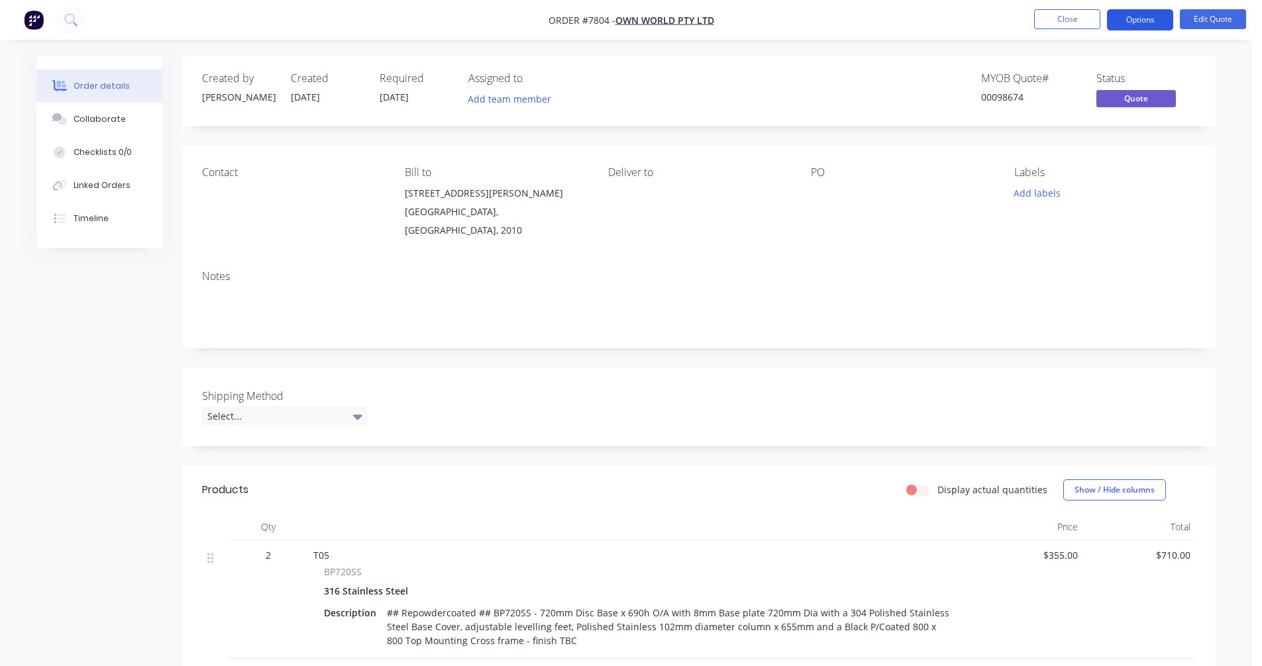
click at [1131, 17] on button "Options" at bounding box center [1140, 19] width 66 height 21
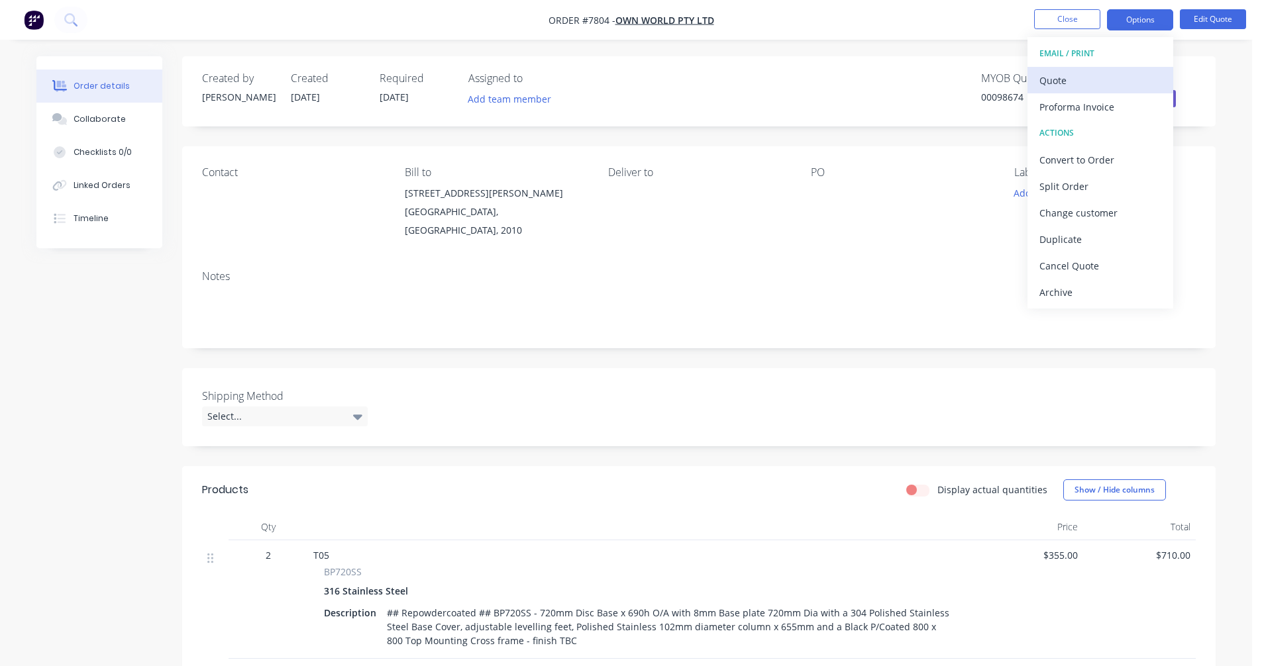
click at [1089, 79] on div "Quote" at bounding box center [1100, 80] width 122 height 19
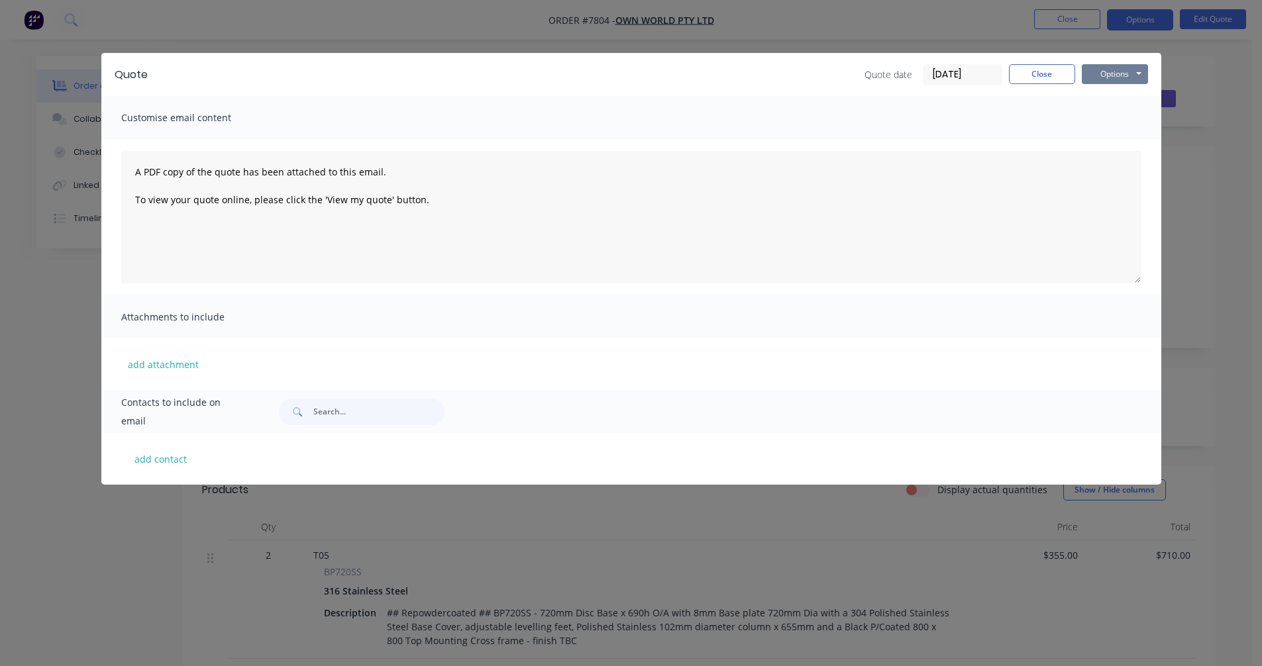
click at [1119, 74] on button "Options" at bounding box center [1115, 74] width 66 height 20
click at [1121, 97] on button "Preview" at bounding box center [1124, 98] width 85 height 22
click at [1030, 74] on button "Close" at bounding box center [1042, 74] width 66 height 20
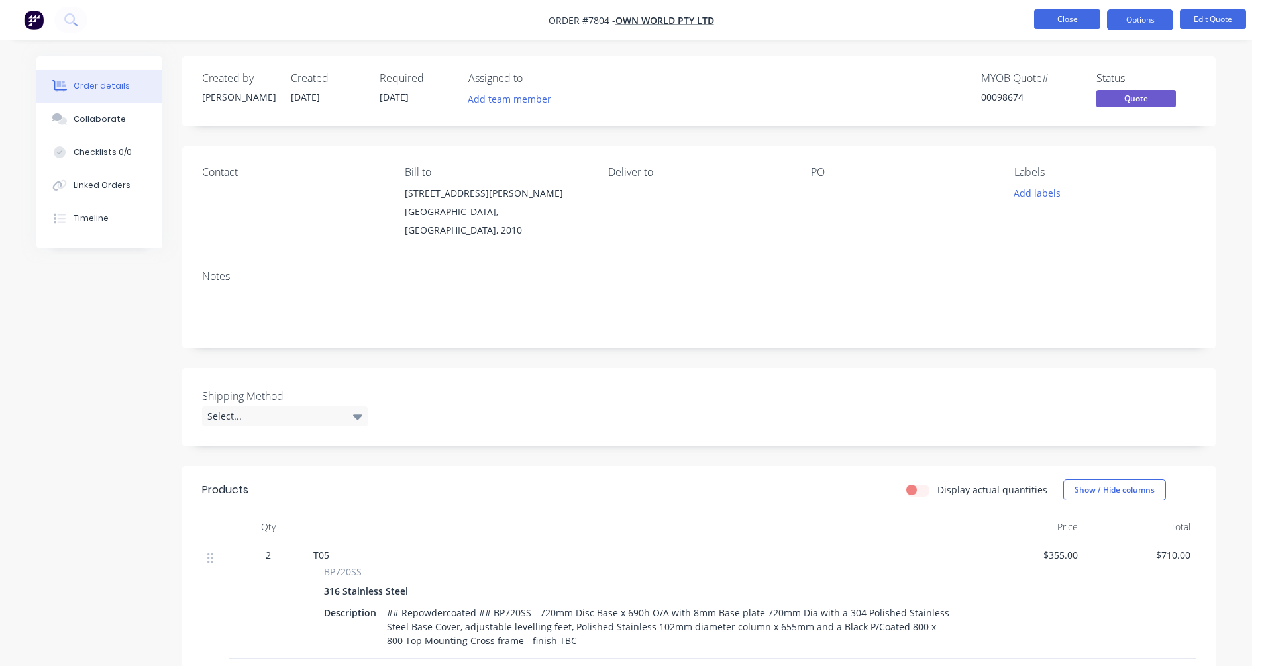
click at [1061, 17] on button "Close" at bounding box center [1067, 19] width 66 height 20
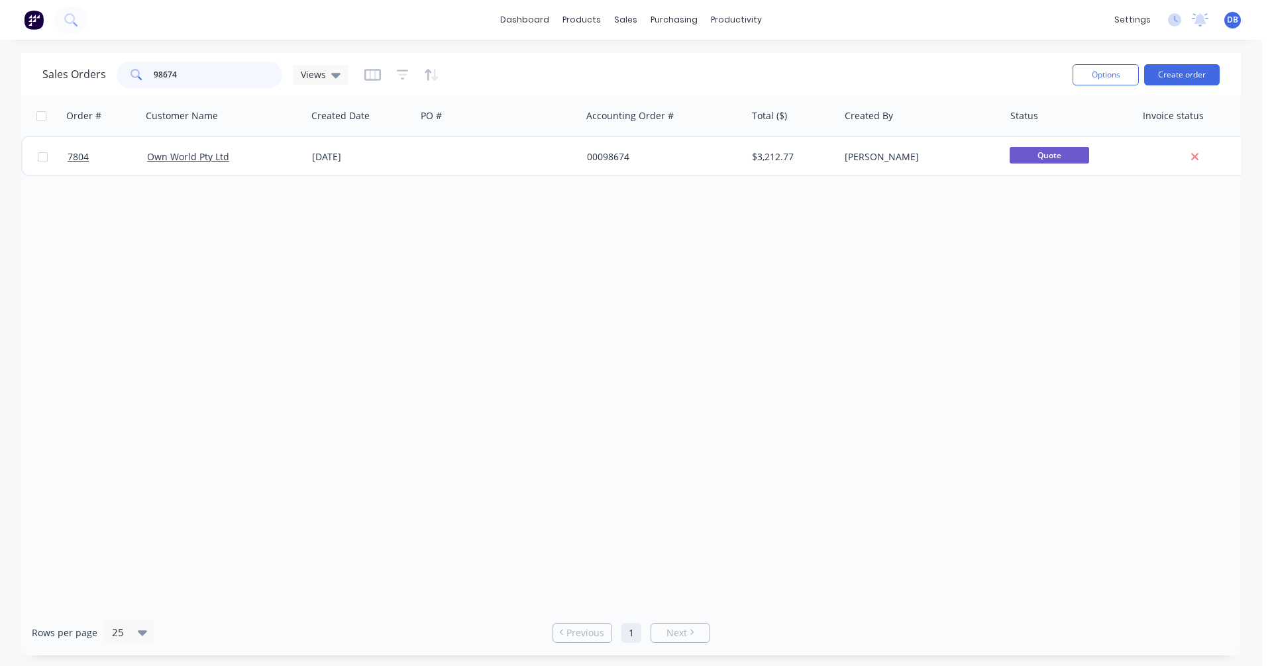
drag, startPoint x: 187, startPoint y: 72, endPoint x: 139, endPoint y: 71, distance: 47.7
click at [139, 71] on div "98674" at bounding box center [200, 75] width 166 height 26
type input "95600"
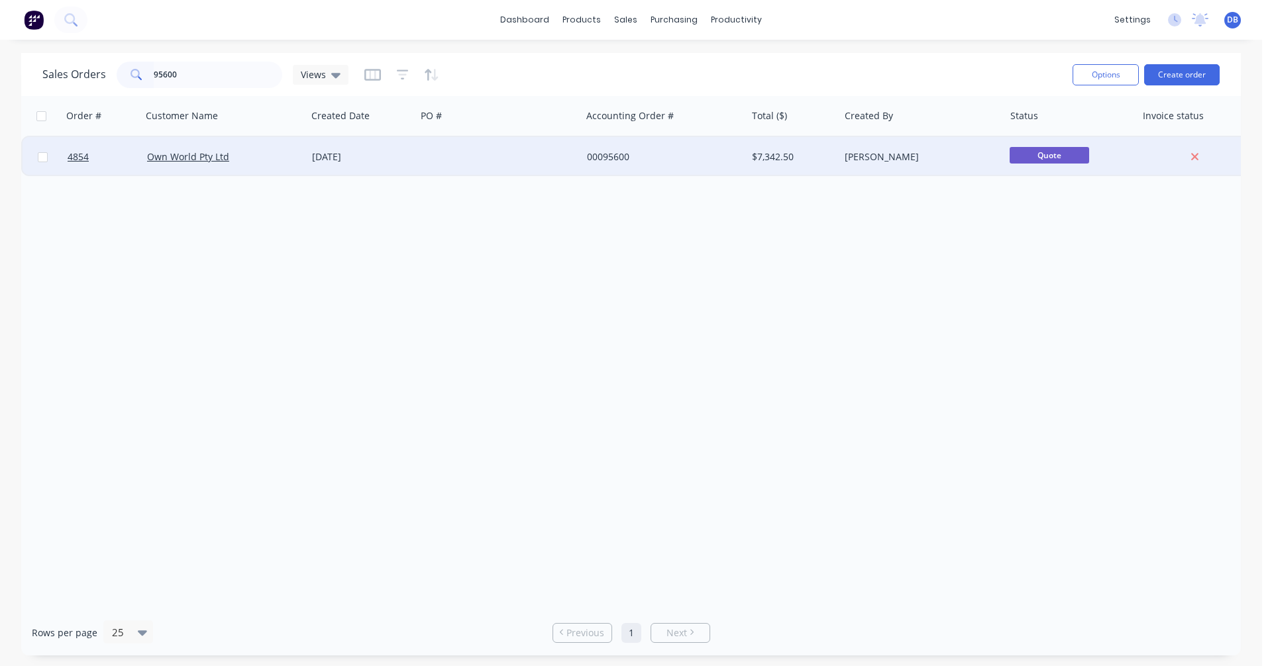
click at [360, 154] on div "[DATE]" at bounding box center [361, 156] width 99 height 13
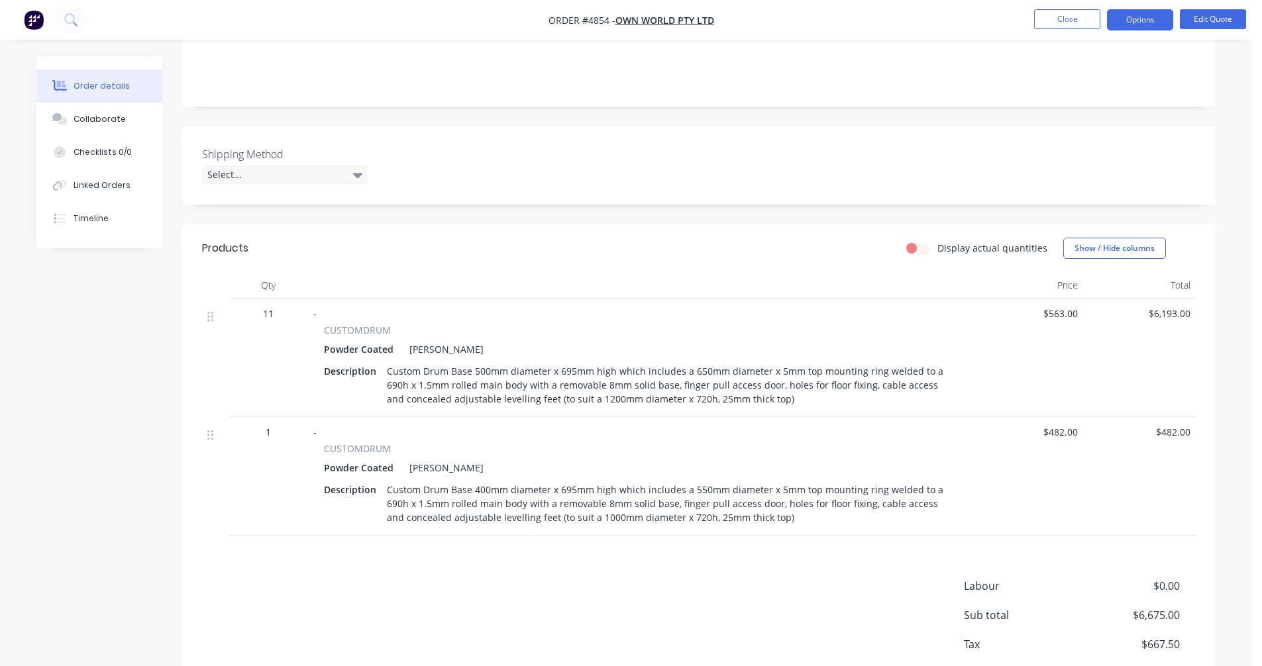
scroll to position [265, 0]
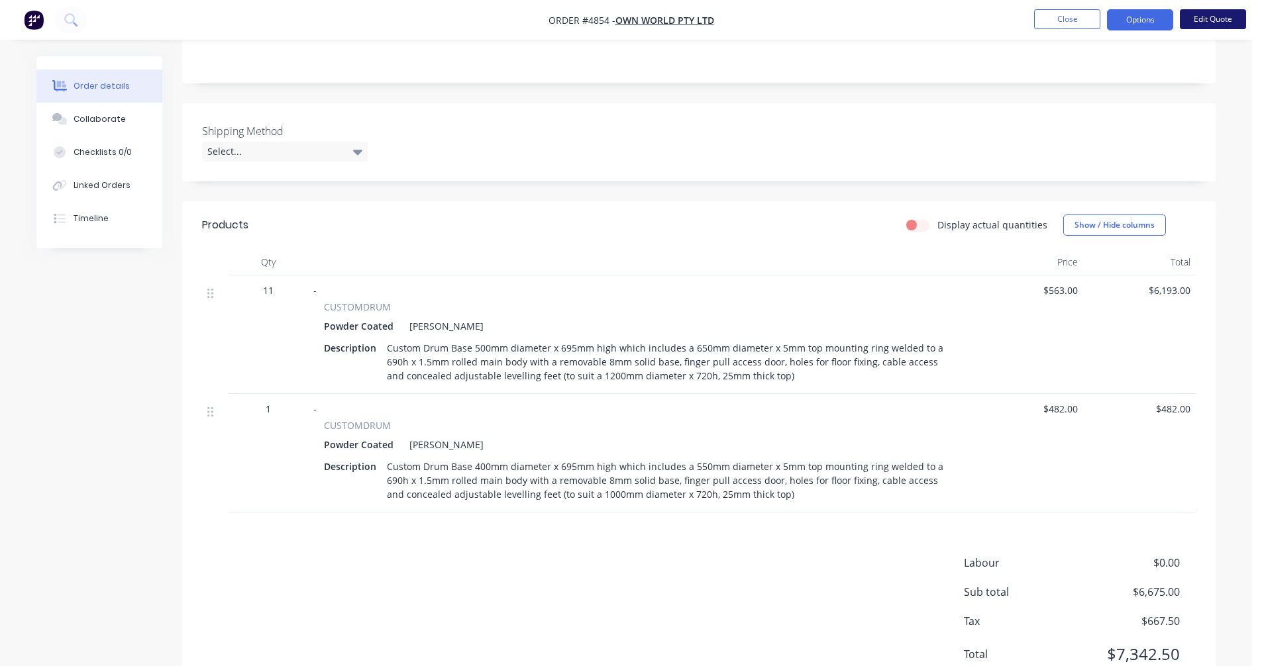
click at [1211, 18] on button "Edit Quote" at bounding box center [1213, 19] width 66 height 20
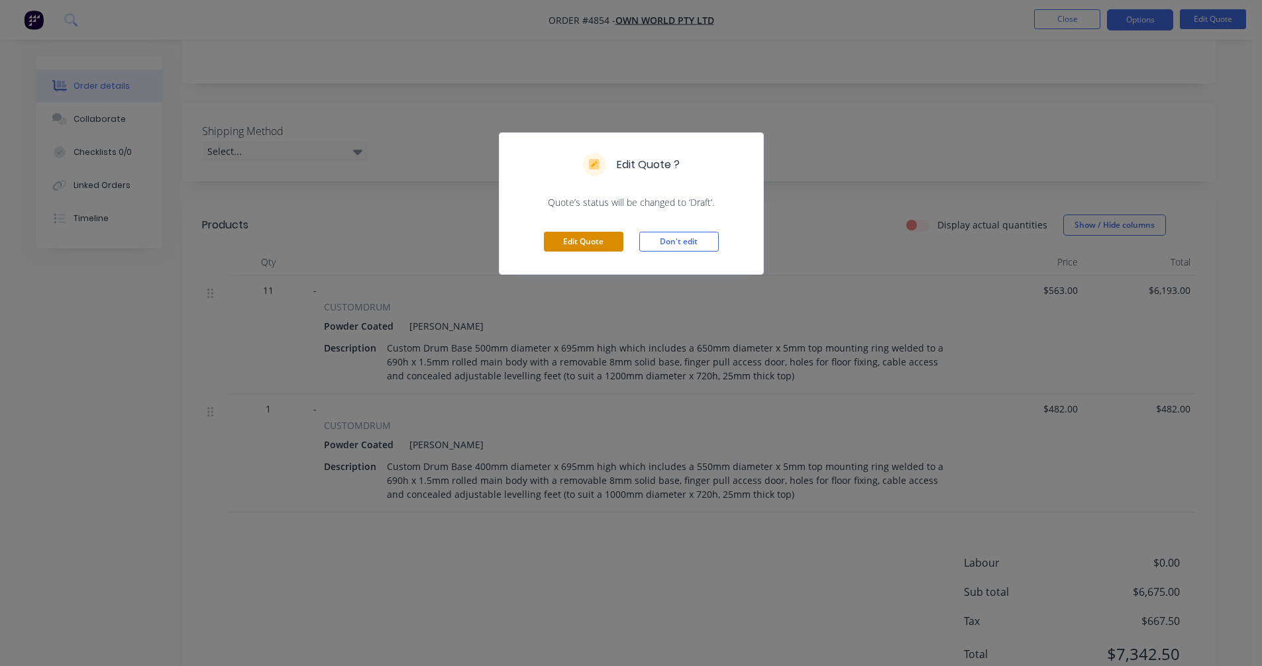
click at [597, 241] on button "Edit Quote" at bounding box center [583, 242] width 79 height 20
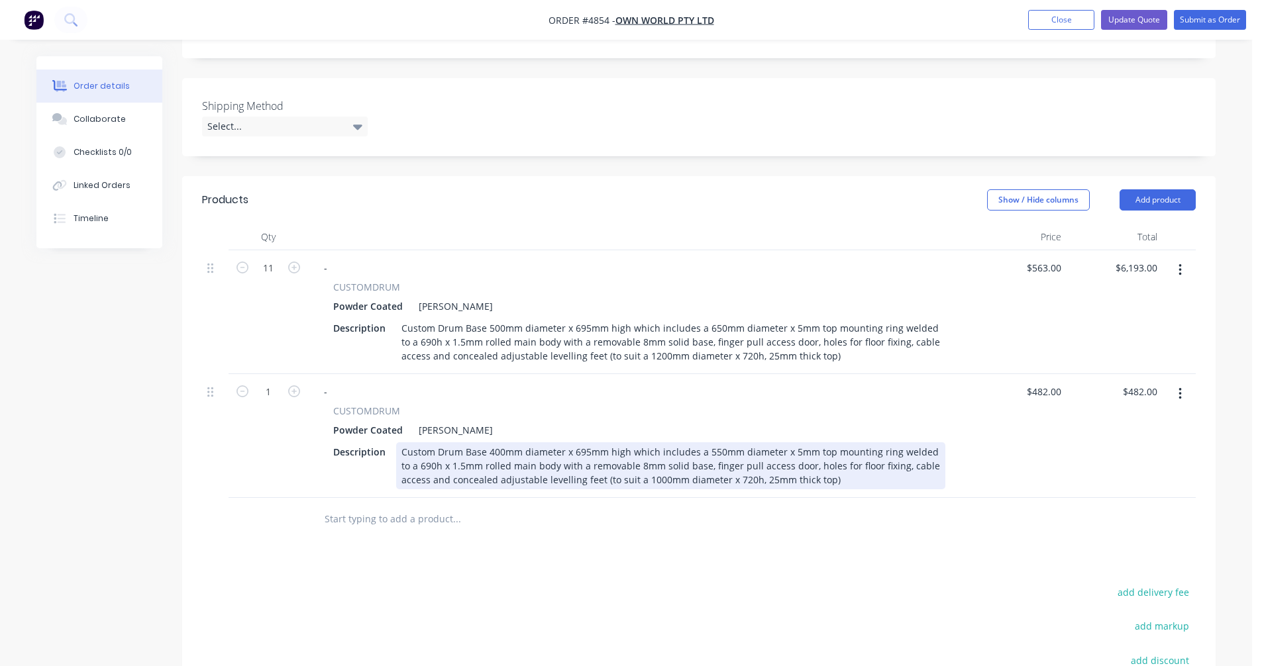
scroll to position [331, 0]
click at [497, 441] on div "Custom Drum Base 400mm diameter x 695mm high which includes a 550mm diameter x …" at bounding box center [670, 464] width 549 height 47
click at [864, 441] on div "Custom Drum Base 450mm diameter x 695mm high which includes a 600mm diameter x …" at bounding box center [670, 464] width 549 height 47
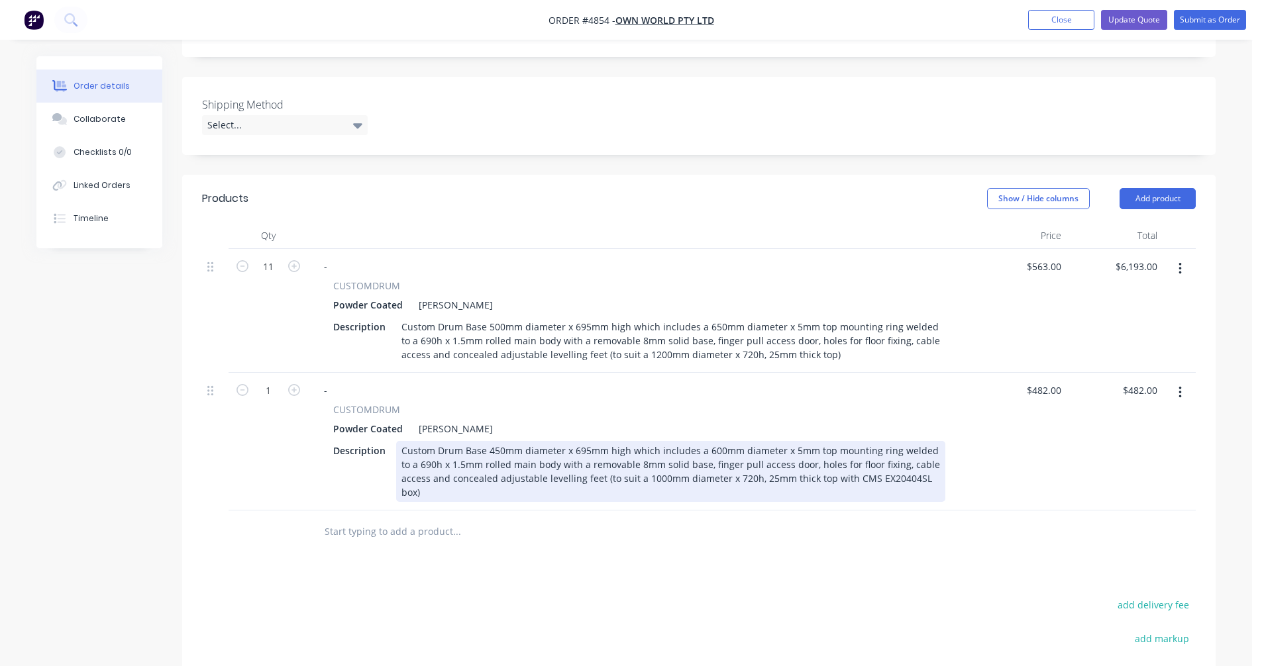
click at [693, 441] on div "Custom Drum Base 450mm diameter x 695mm high which includes a 600mm diameter x …" at bounding box center [670, 471] width 549 height 61
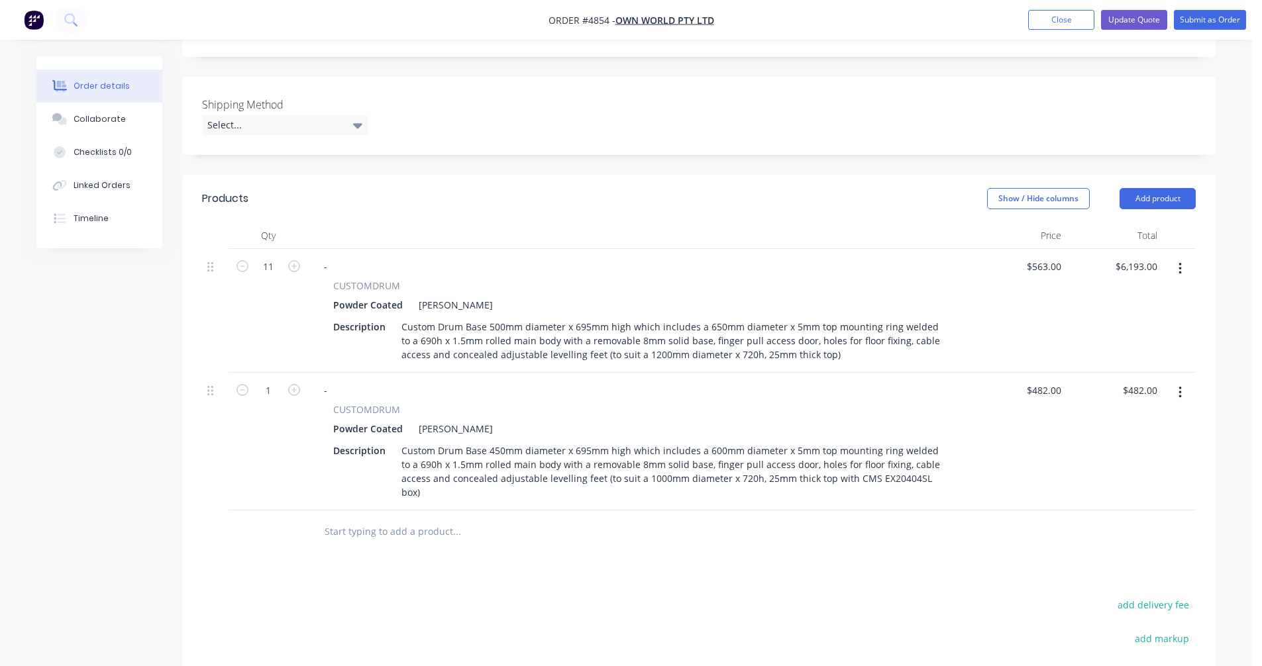
click at [399, 519] on input "text" at bounding box center [456, 532] width 265 height 26
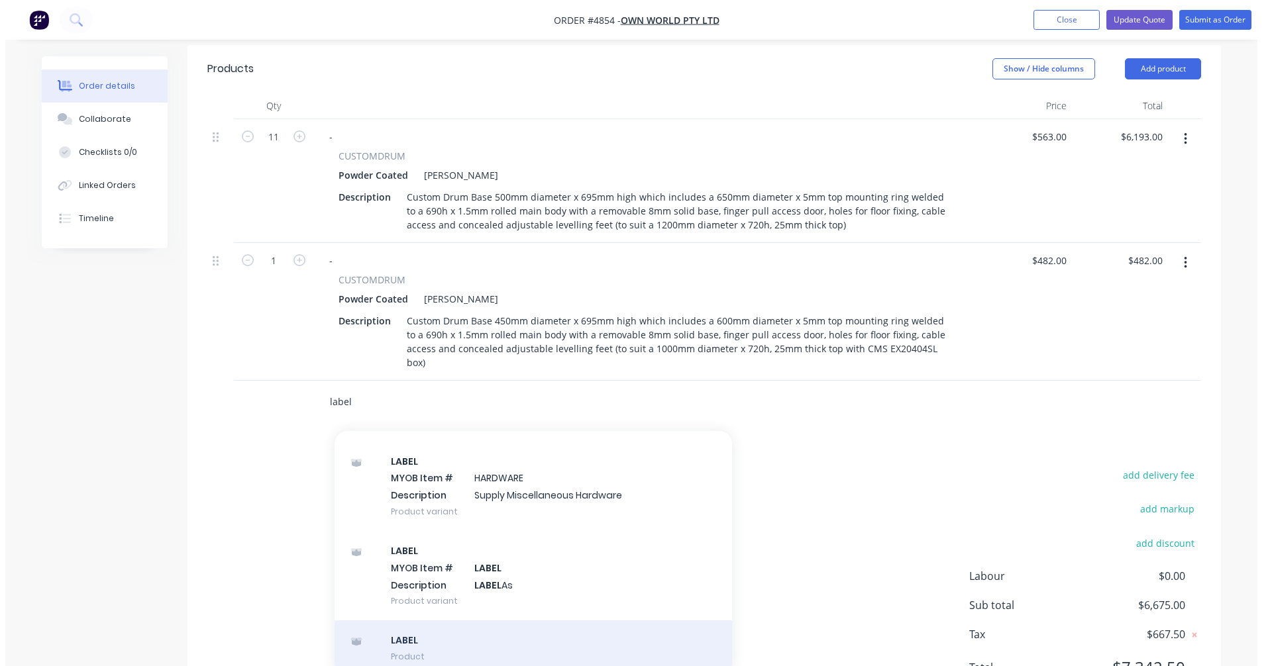
scroll to position [464, 0]
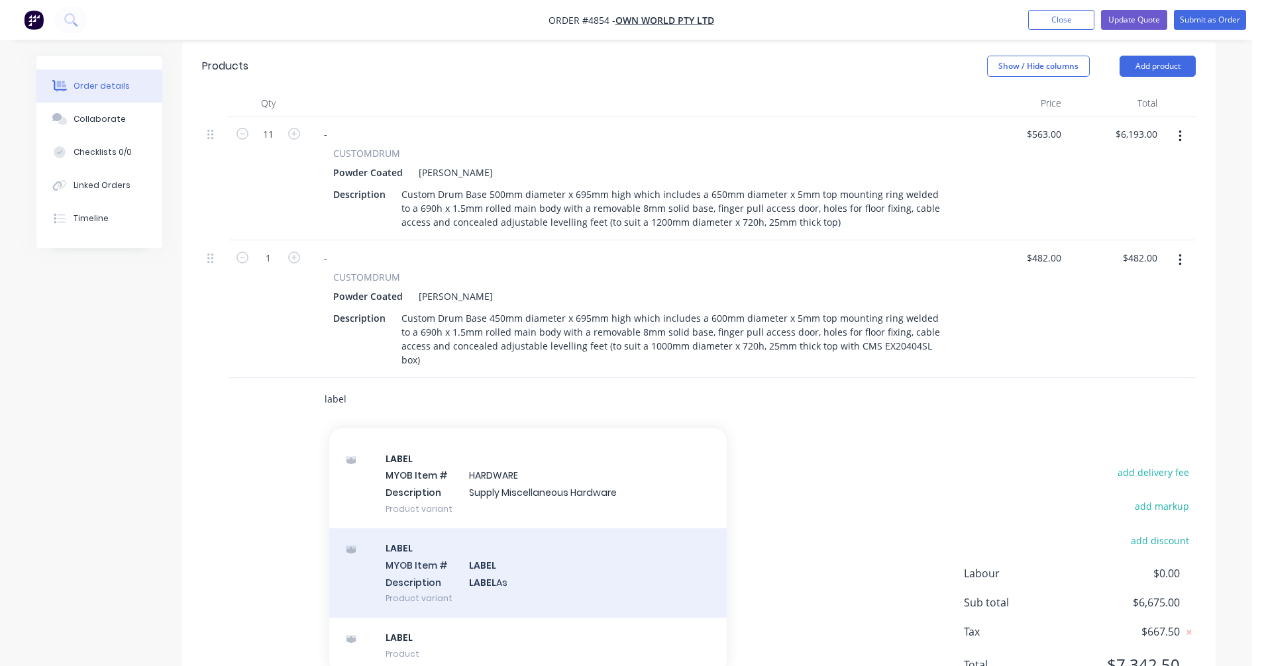
type input "label"
click at [506, 529] on div "LABEL MYOB Item # LABEL Description LABEL As Product variant" at bounding box center [527, 573] width 397 height 89
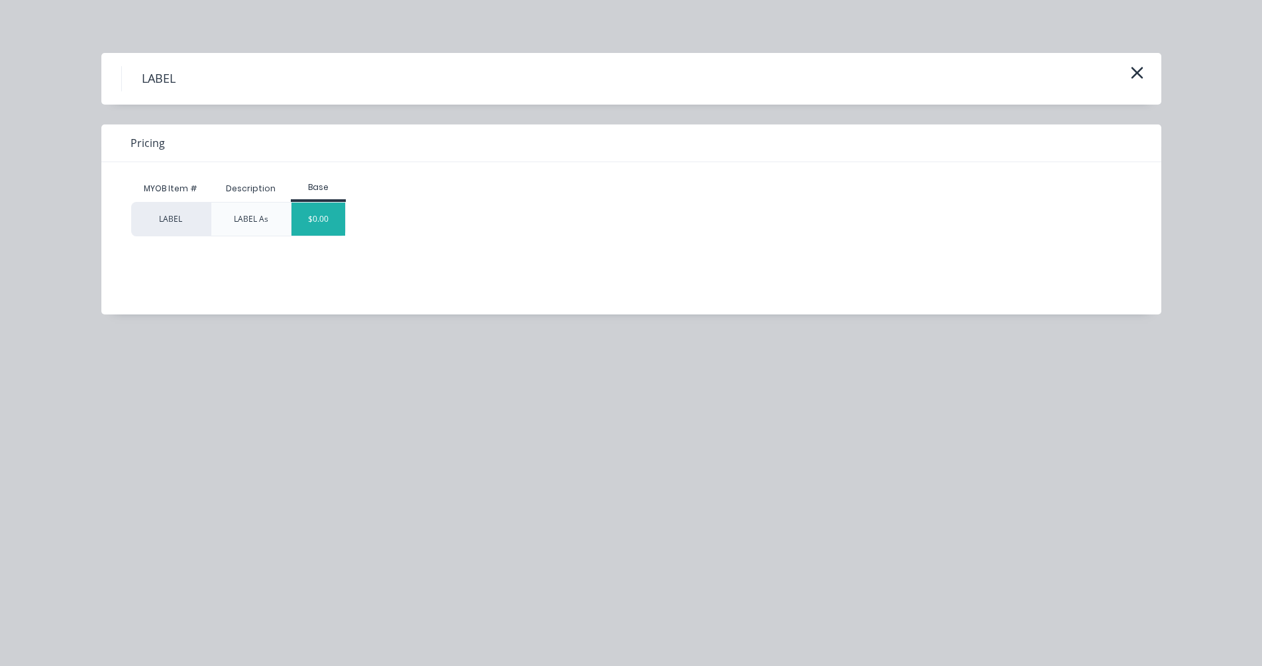
click at [331, 221] on div "$0.00" at bounding box center [318, 219] width 54 height 33
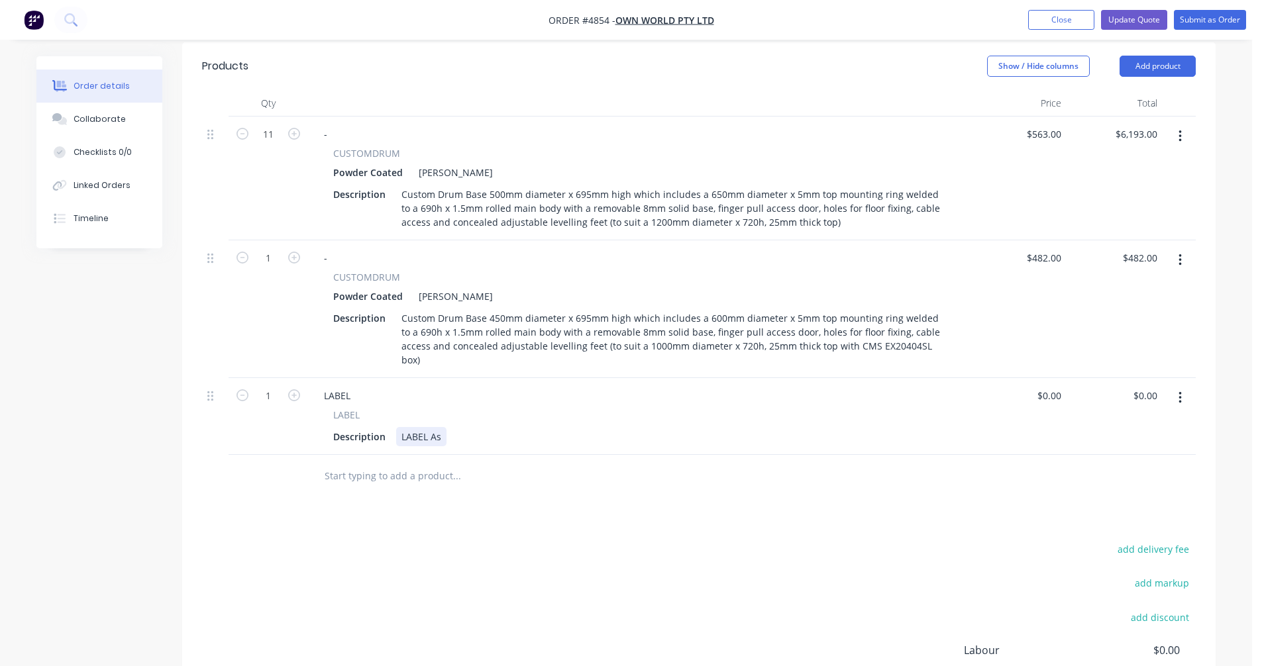
click at [440, 427] on div "LABEL As" at bounding box center [421, 436] width 50 height 19
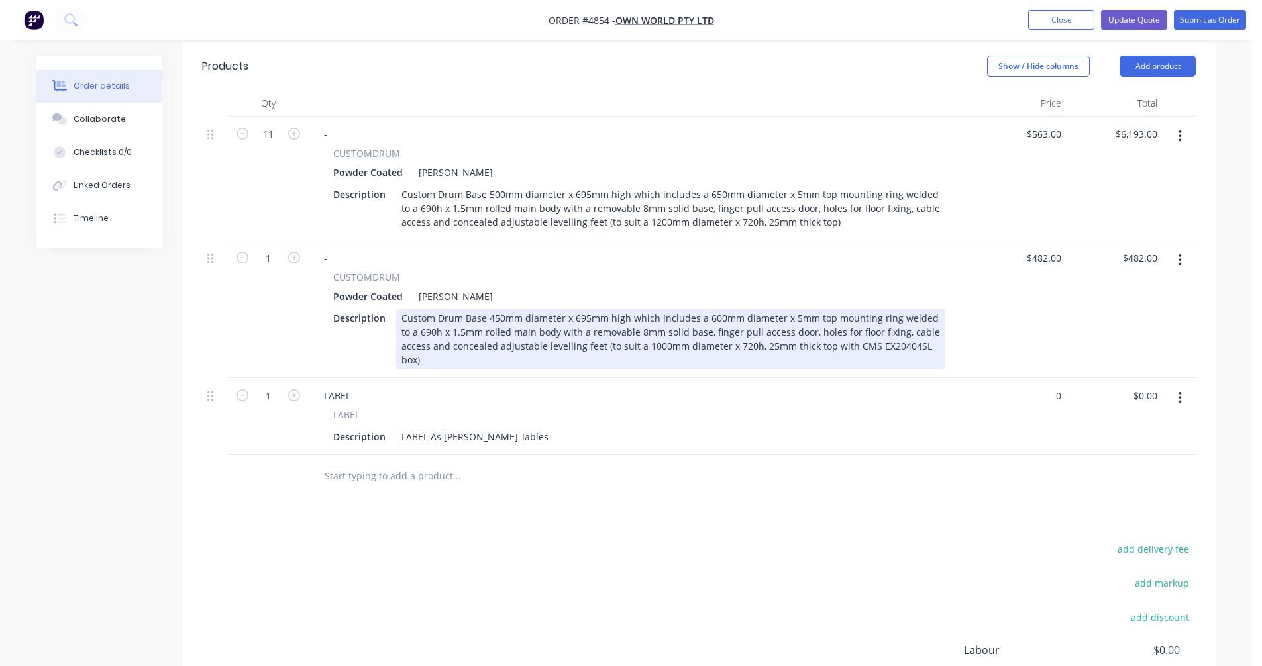
type input "$0.00"
click at [791, 309] on div "Custom Drum Base 450mm diameter x 695mm high which includes a 600mm diameter x …" at bounding box center [670, 339] width 549 height 61
click at [788, 309] on div "Custom Drum Base 450mm diameter x 695mm high which includes a 600mm diameter x …" at bounding box center [670, 339] width 549 height 61
click at [826, 309] on div "Custom Drum Base 450mm diameter x 695mm high which includes a 600mm diameter x …" at bounding box center [670, 339] width 549 height 61
type input "$547.00"
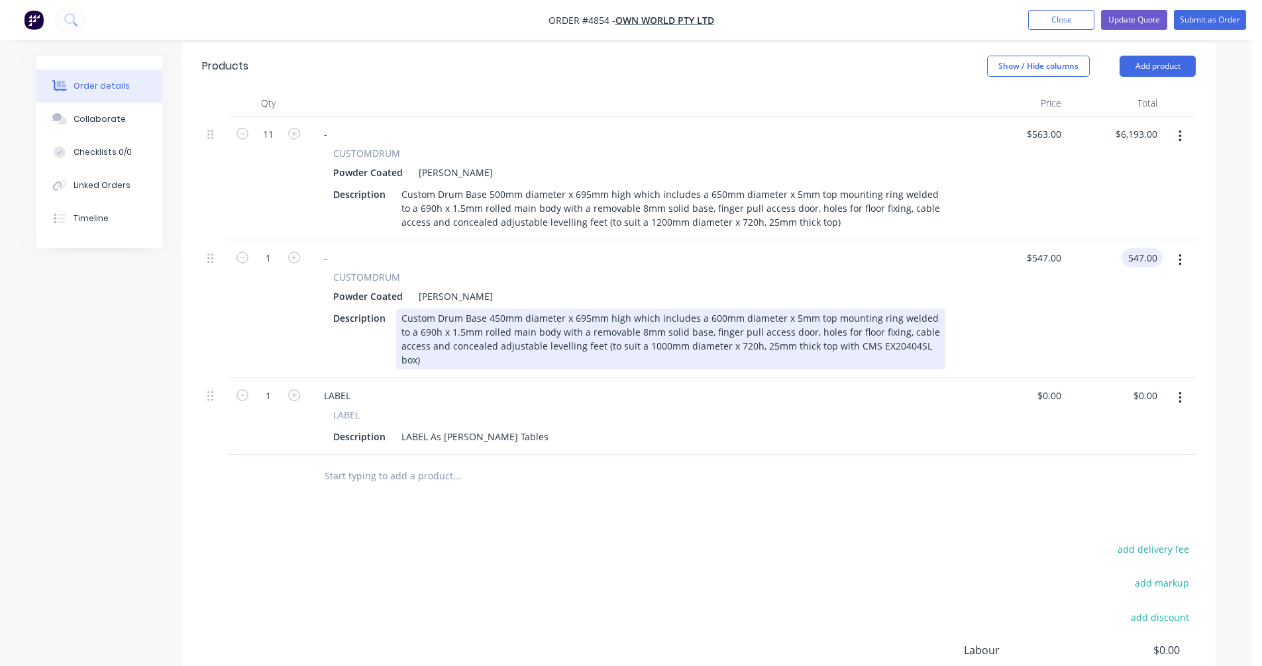
type input "$547.00"
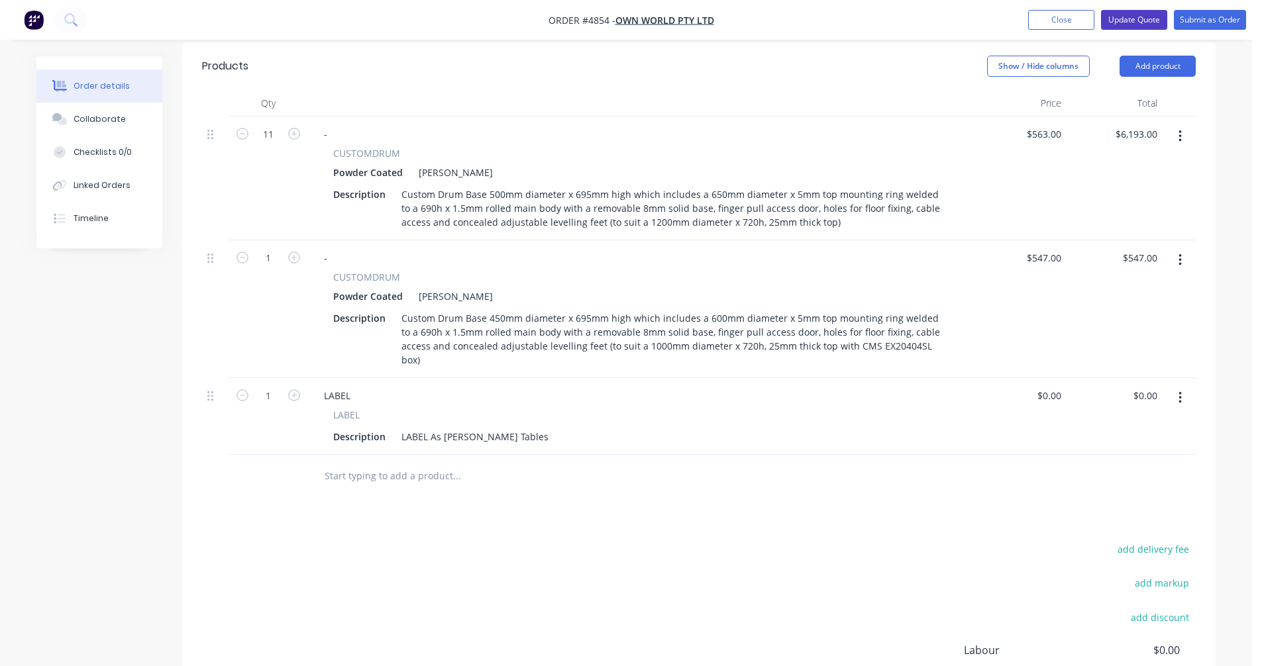
click at [1126, 26] on button "Update Quote" at bounding box center [1134, 20] width 66 height 20
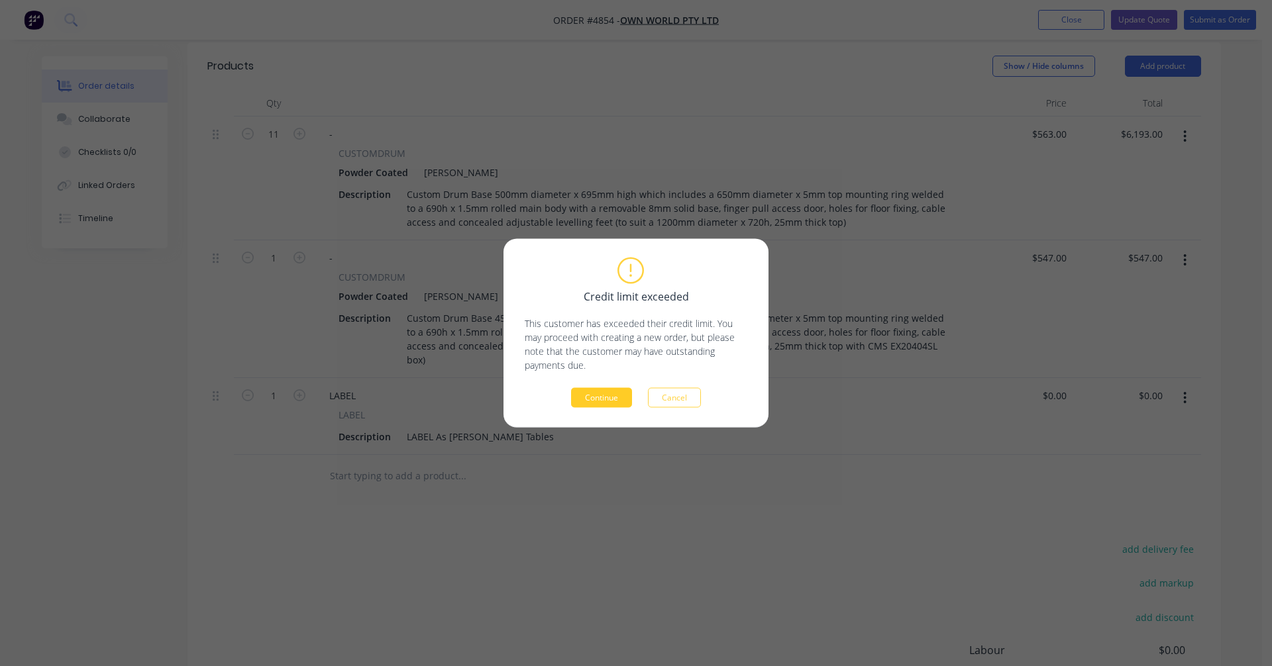
click at [620, 395] on button "Continue" at bounding box center [601, 398] width 61 height 20
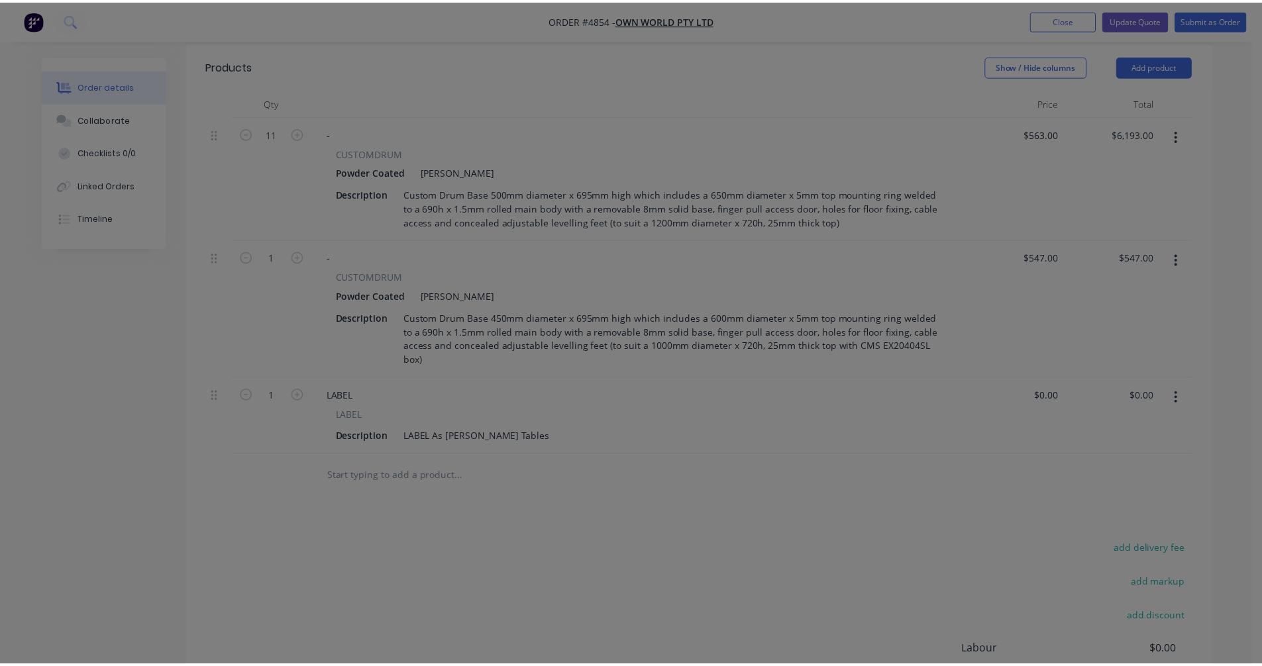
scroll to position [392, 0]
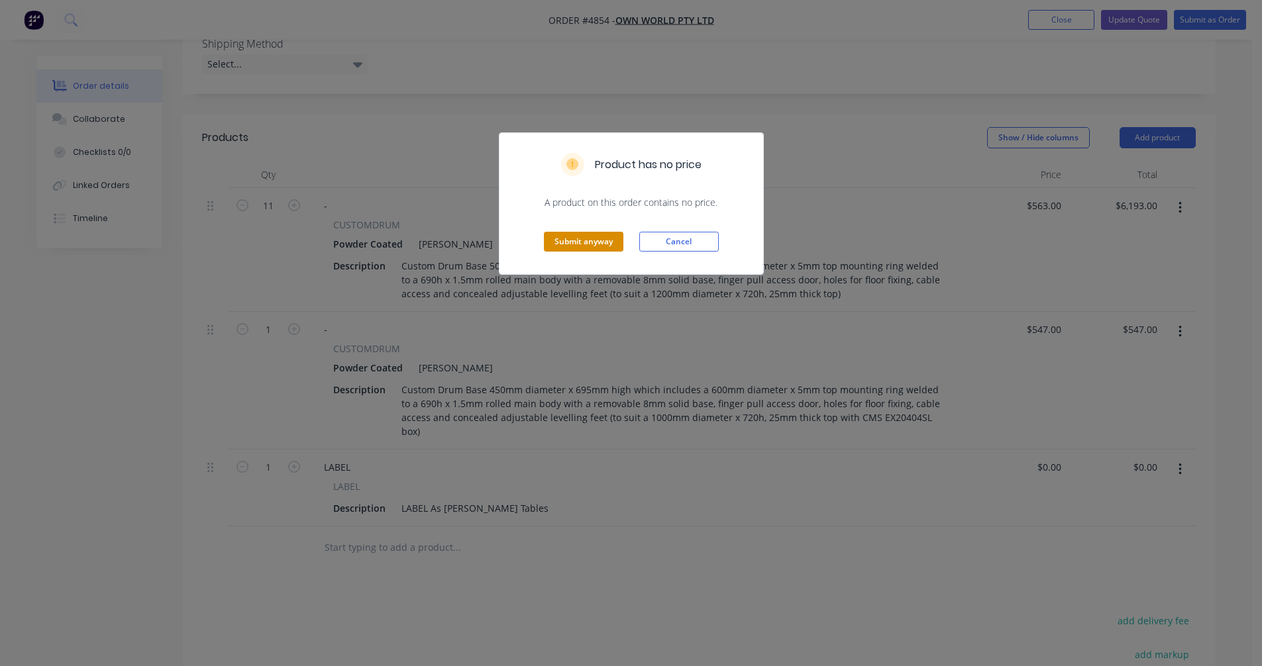
click at [587, 243] on button "Submit anyway" at bounding box center [583, 242] width 79 height 20
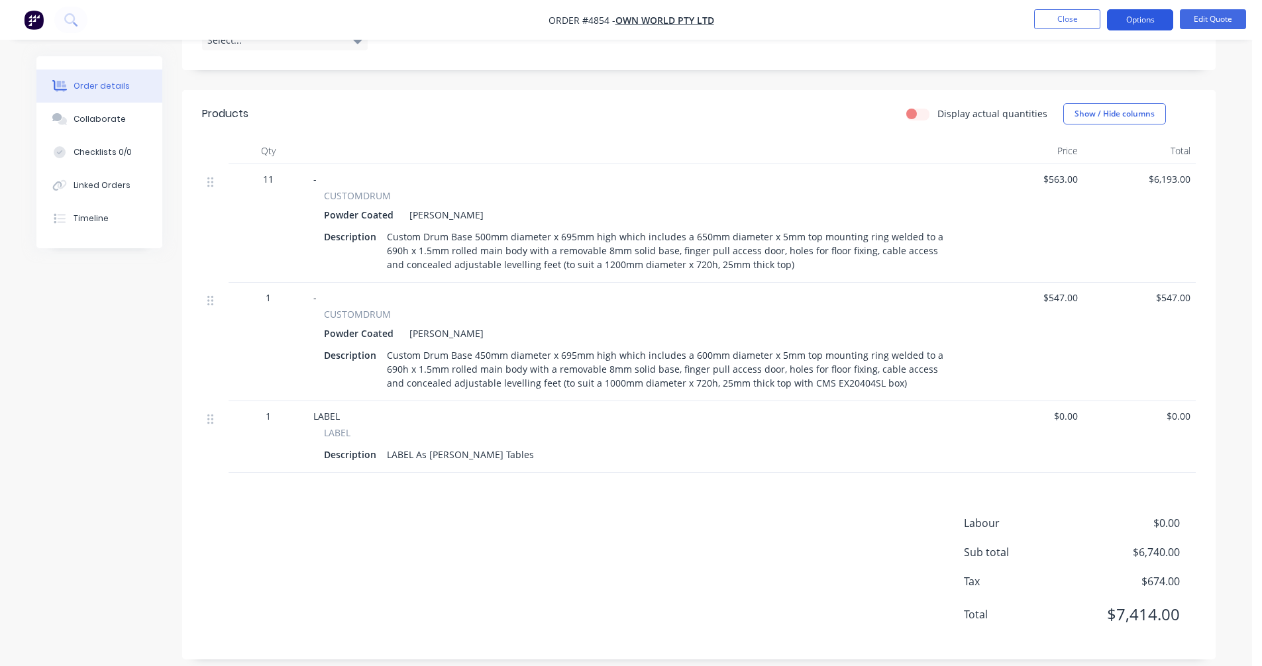
click at [1129, 20] on button "Options" at bounding box center [1140, 19] width 66 height 21
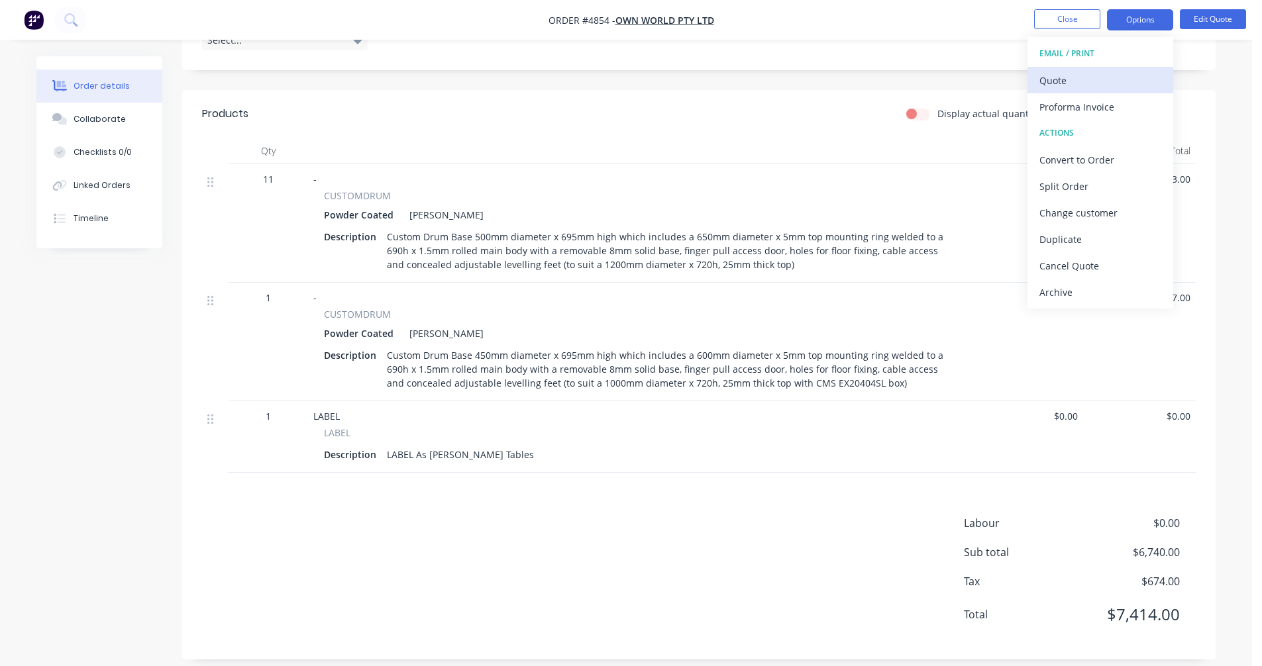
click at [1064, 74] on div "Quote" at bounding box center [1100, 80] width 122 height 19
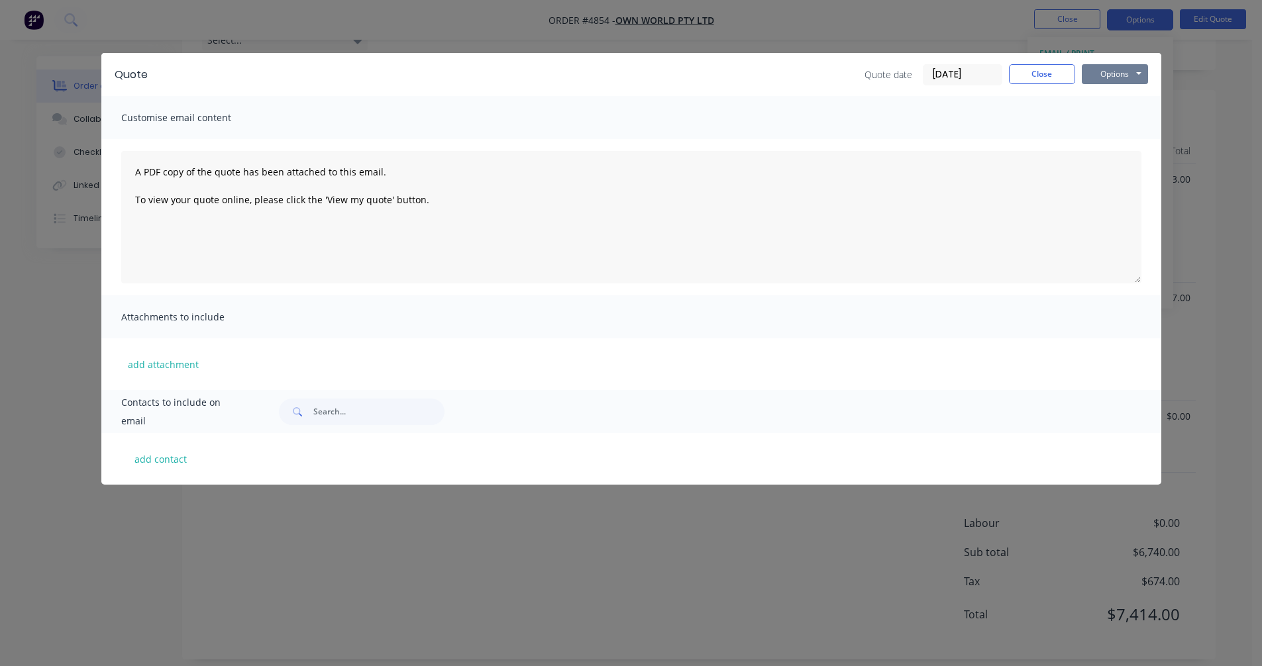
click at [1103, 72] on button "Options" at bounding box center [1115, 74] width 66 height 20
click at [1111, 95] on button "Preview" at bounding box center [1124, 98] width 85 height 22
click at [1032, 79] on button "Close" at bounding box center [1042, 74] width 66 height 20
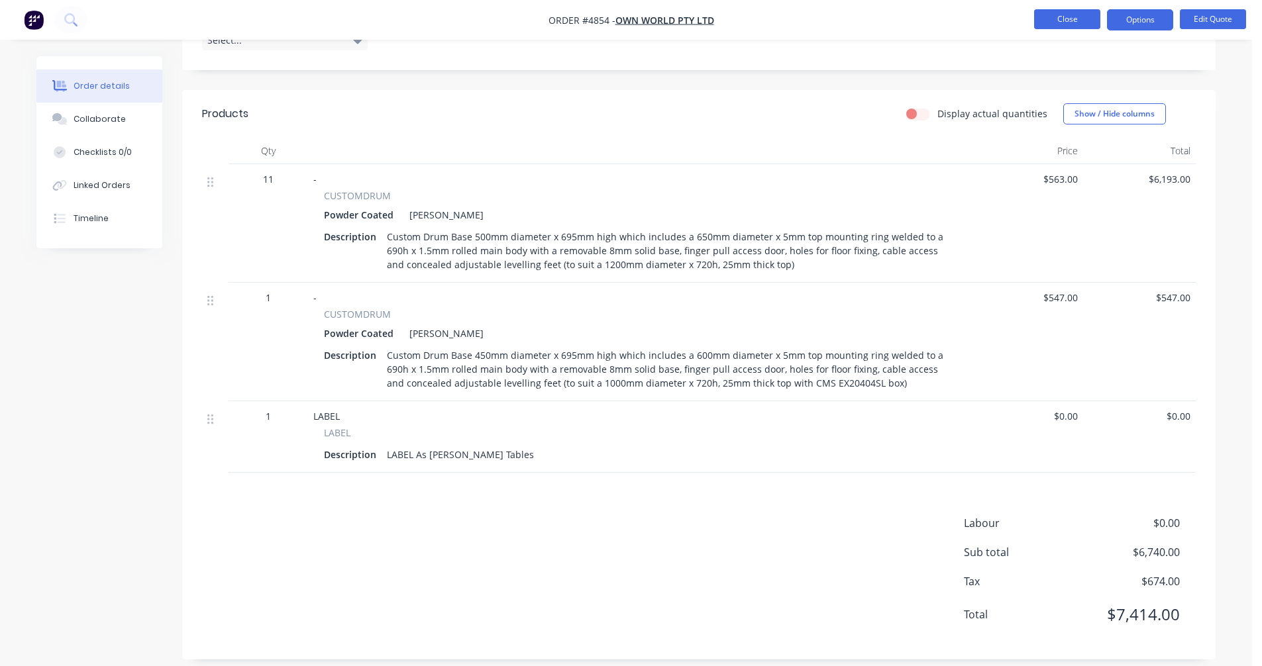
click at [1059, 21] on button "Close" at bounding box center [1067, 19] width 66 height 20
